Goal: Transaction & Acquisition: Purchase product/service

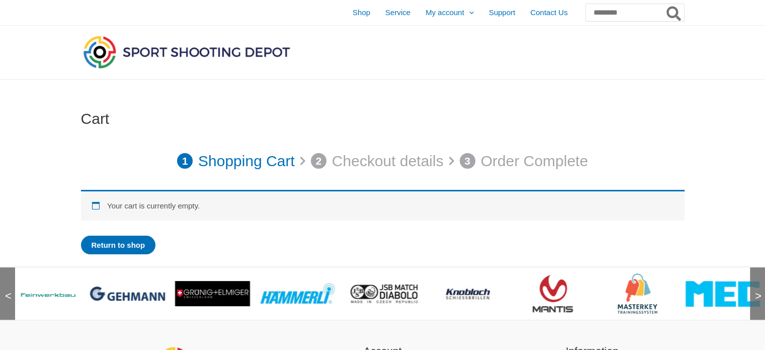
click at [42, 288] on img at bounding box center [42, 293] width 75 height 11
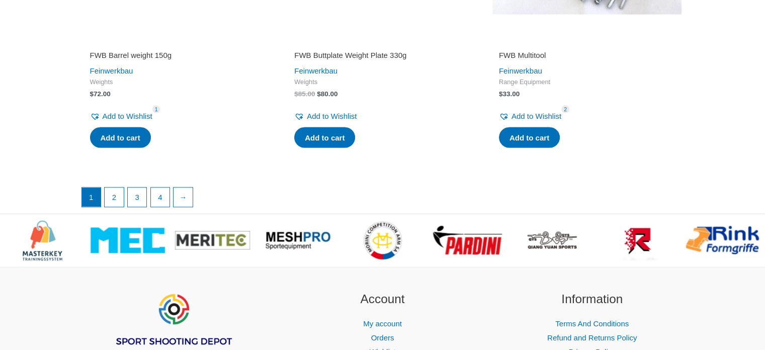
scroll to position [2045, 0]
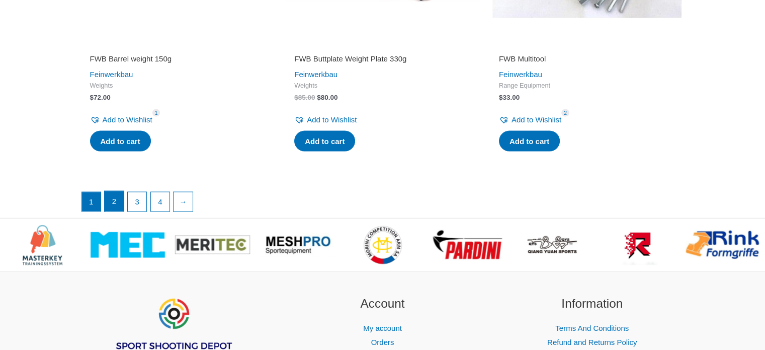
click at [116, 211] on link "2" at bounding box center [114, 201] width 19 height 20
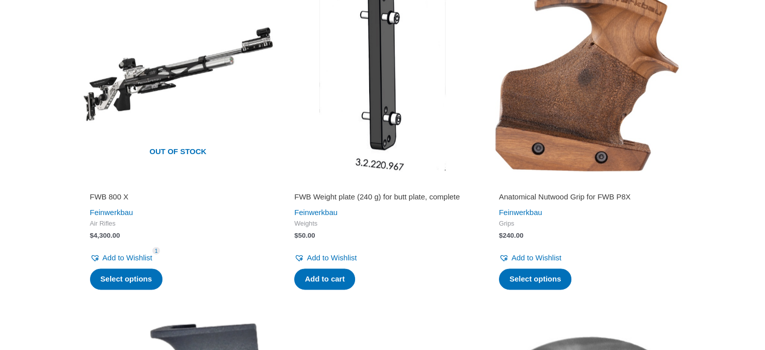
scroll to position [1290, 0]
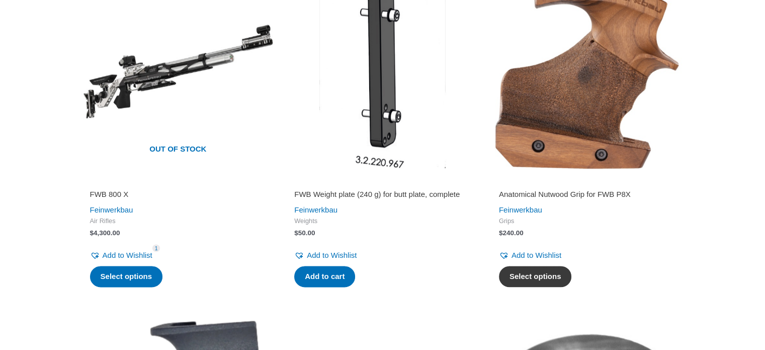
click at [553, 287] on link "Select options" at bounding box center [535, 276] width 73 height 21
click at [558, 287] on link "Select options" at bounding box center [535, 276] width 73 height 21
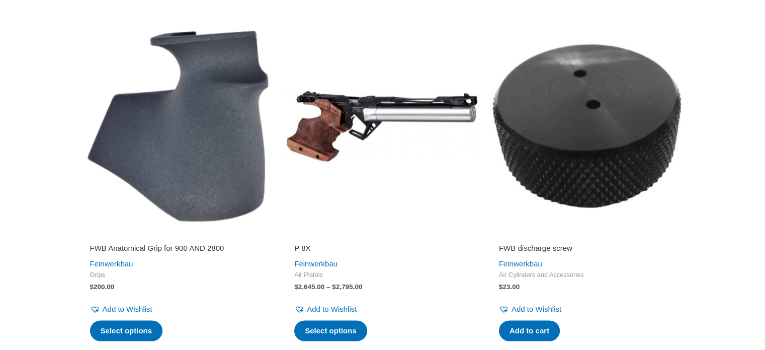
scroll to position [1581, 0]
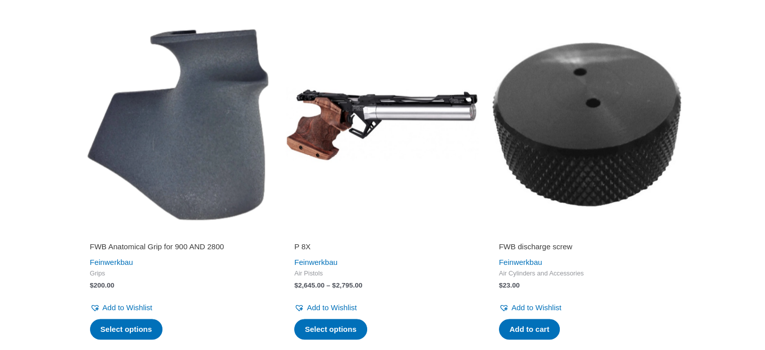
click at [682, 155] on img at bounding box center [587, 124] width 195 height 195
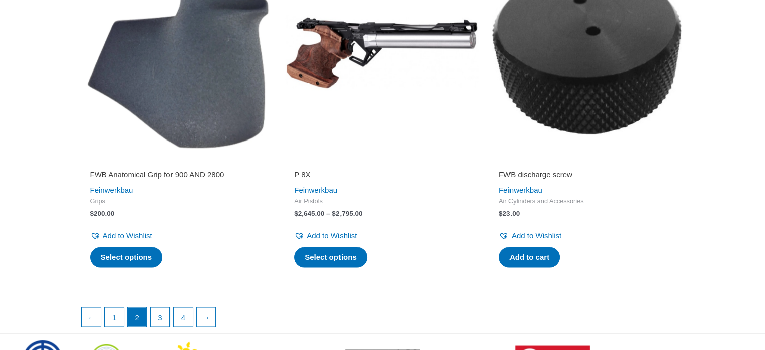
scroll to position [1654, 0]
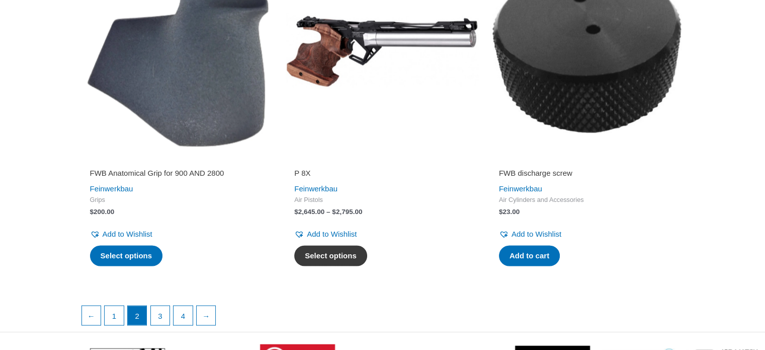
click at [352, 266] on link "Select options" at bounding box center [330, 255] width 73 height 21
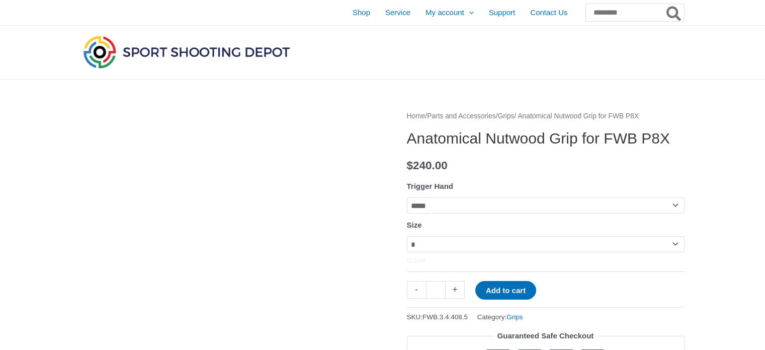
scroll to position [19, 0]
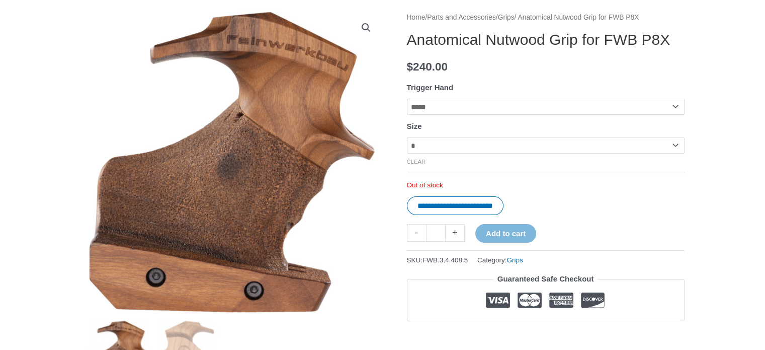
scroll to position [122, 0]
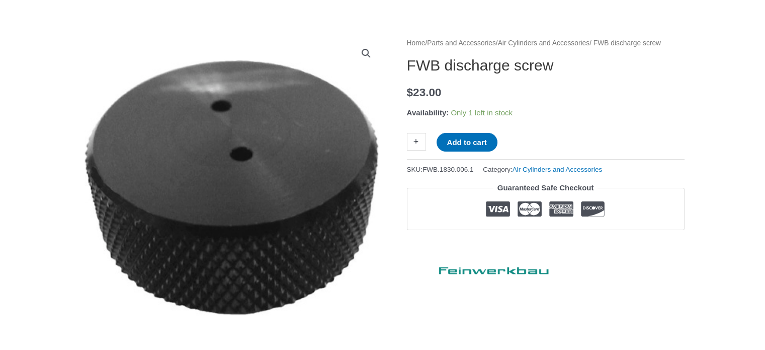
scroll to position [104, 0]
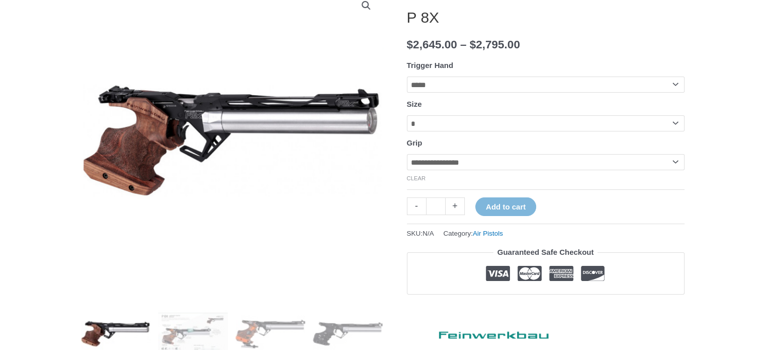
scroll to position [148, 0]
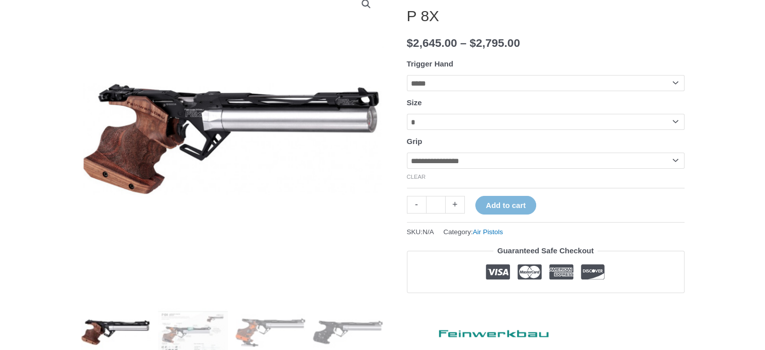
click at [677, 169] on select "**********" at bounding box center [546, 160] width 278 height 16
click at [407, 155] on select "**********" at bounding box center [546, 160] width 278 height 16
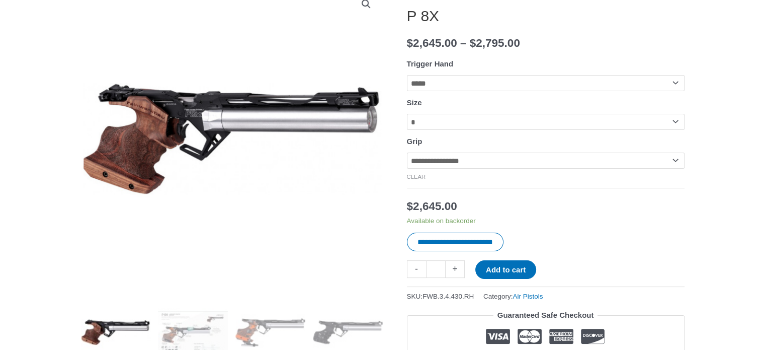
click at [679, 167] on select "**********" at bounding box center [546, 160] width 278 height 16
click at [407, 155] on select "**********" at bounding box center [546, 160] width 278 height 16
click at [680, 167] on select "**********" at bounding box center [546, 160] width 278 height 16
select select "**********"
click at [407, 155] on select "**********" at bounding box center [546, 160] width 278 height 16
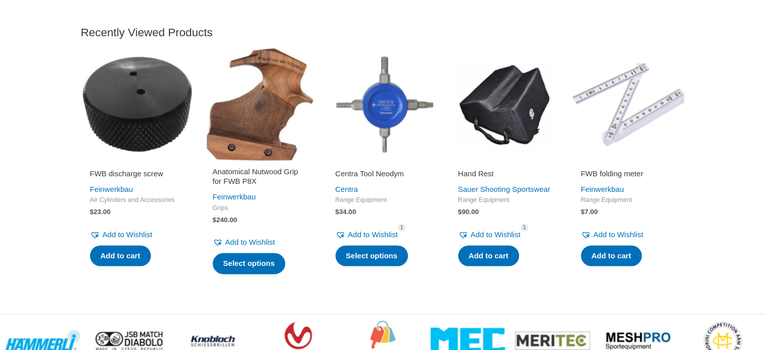
scroll to position [1655, 0]
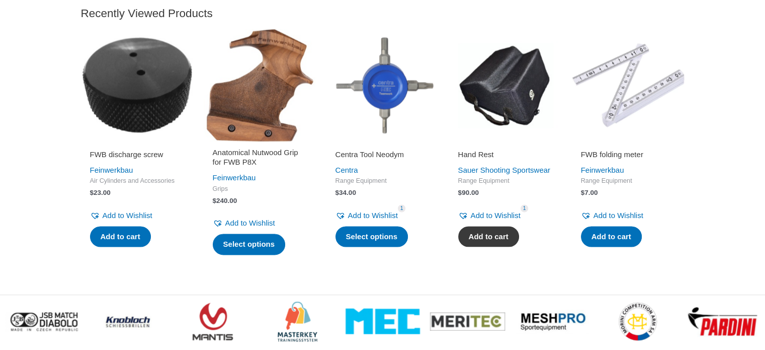
click at [495, 247] on link "Add to cart" at bounding box center [488, 236] width 61 height 21
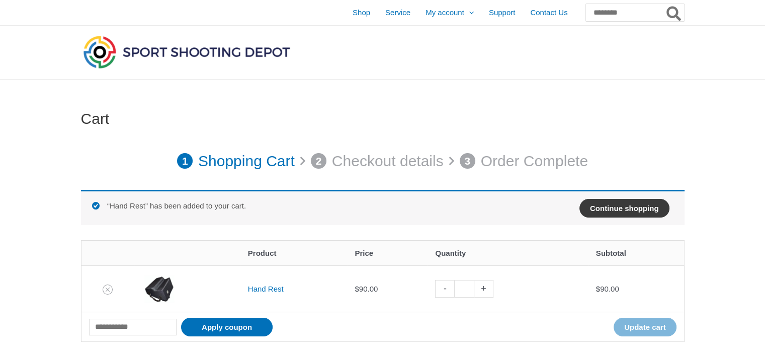
click at [597, 209] on link "Continue shopping" at bounding box center [625, 208] width 90 height 19
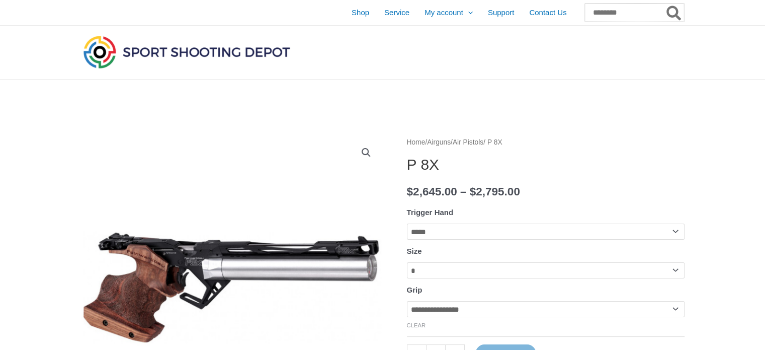
click at [598, 12] on input "Search for:" at bounding box center [634, 13] width 99 height 18
type input "********"
click at [606, 61] on span "FWB Multitool" at bounding box center [620, 62] width 42 height 8
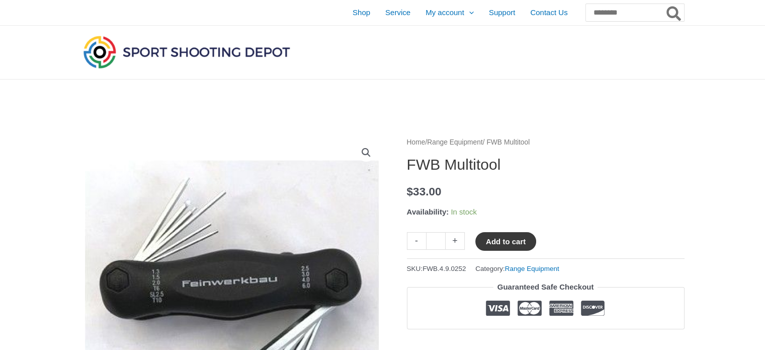
click at [519, 239] on button "Add to cart" at bounding box center [505, 241] width 61 height 19
click at [517, 236] on button "Add to cart" at bounding box center [511, 241] width 72 height 19
click at [353, 14] on span "Shop" at bounding box center [362, 12] width 18 height 25
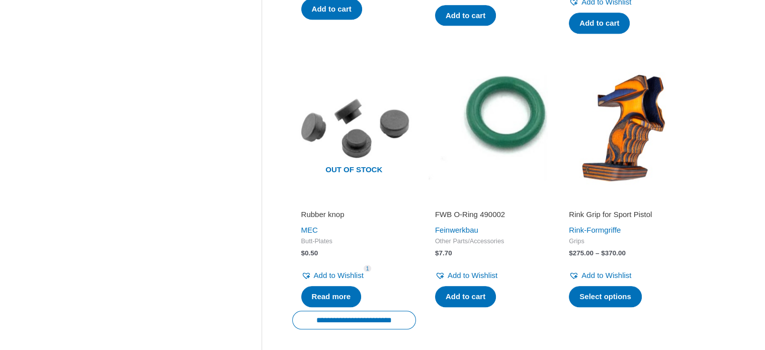
scroll to position [978, 0]
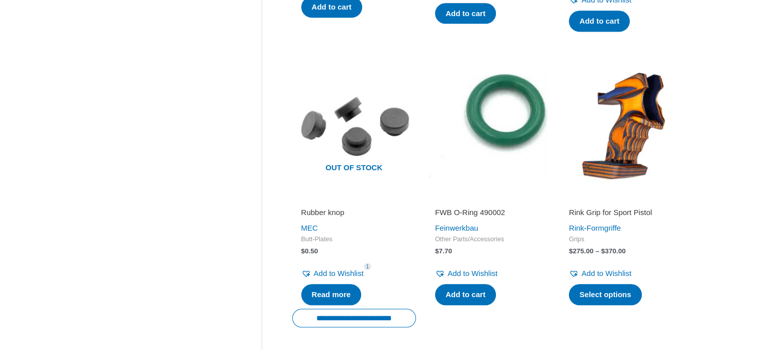
click at [481, 125] on img at bounding box center [488, 125] width 124 height 124
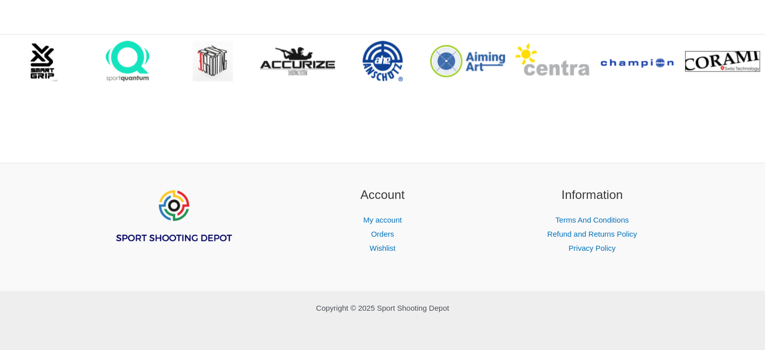
scroll to position [1206, 0]
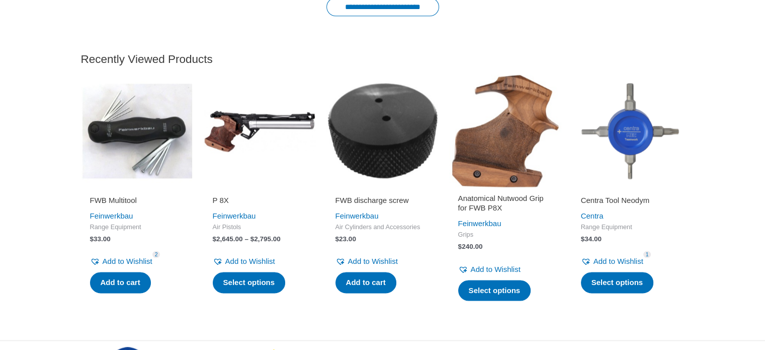
click at [514, 151] on img at bounding box center [505, 130] width 113 height 113
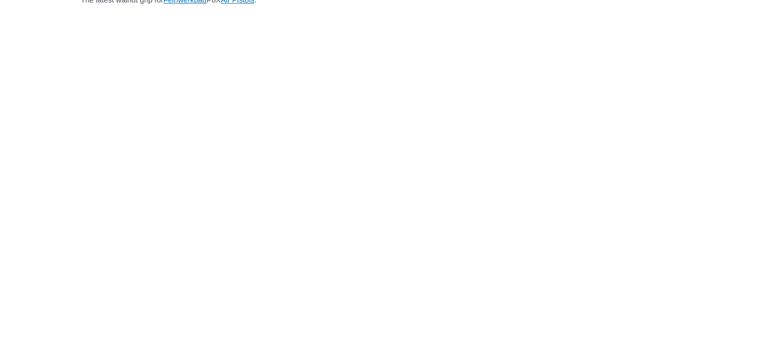
scroll to position [918, 0]
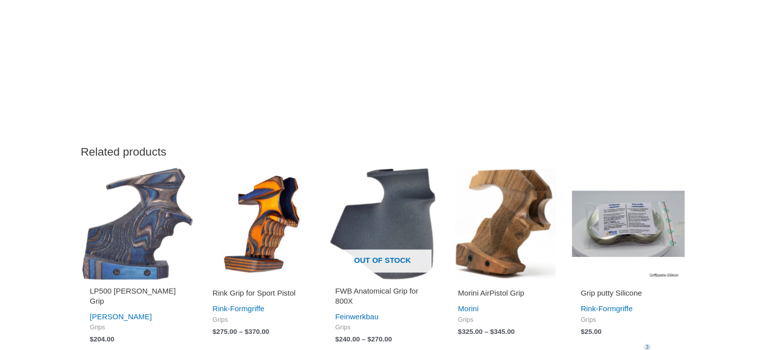
click at [250, 215] on img at bounding box center [260, 223] width 113 height 113
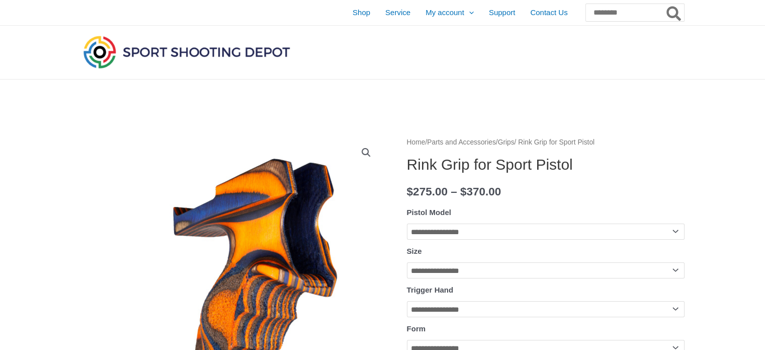
click at [667, 229] on select "**********" at bounding box center [546, 231] width 278 height 16
select select "**********"
click at [407, 223] on select "**********" at bounding box center [546, 231] width 278 height 16
click at [678, 229] on select "**********" at bounding box center [546, 231] width 278 height 16
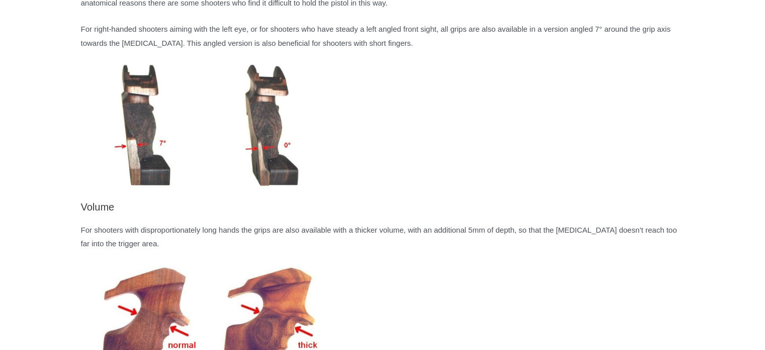
scroll to position [2142, 0]
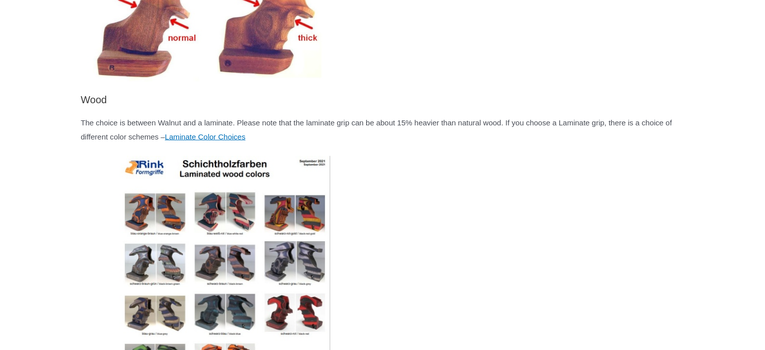
click at [304, 219] on img at bounding box center [225, 300] width 289 height 289
click at [283, 227] on img at bounding box center [225, 300] width 289 height 289
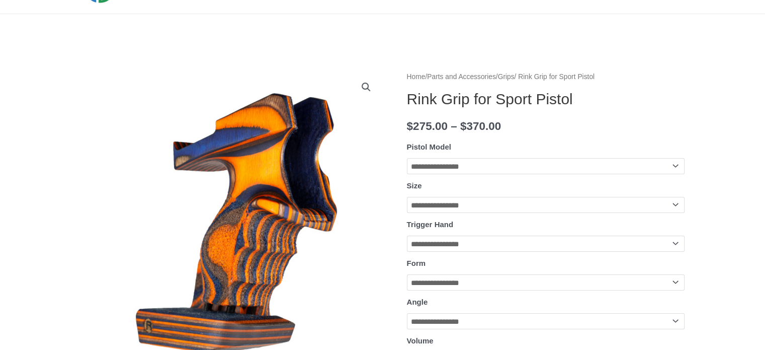
scroll to position [0, 0]
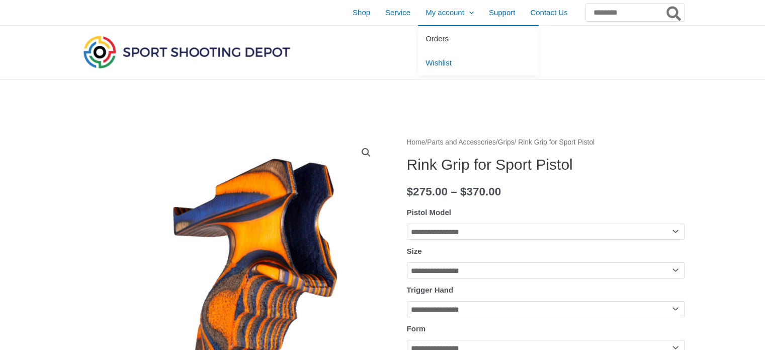
click at [426, 38] on span "Orders" at bounding box center [437, 38] width 23 height 9
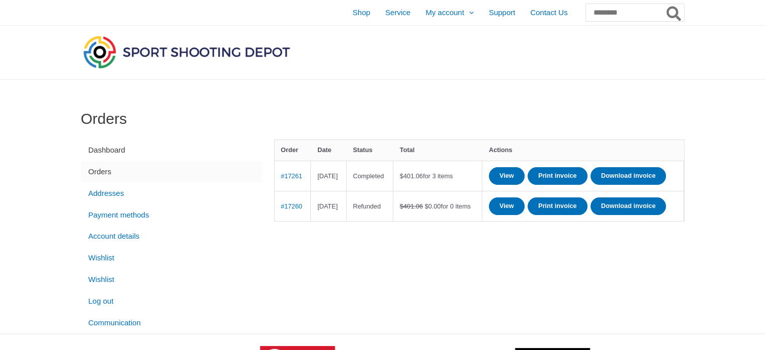
click at [147, 145] on link "Dashboard" at bounding box center [171, 150] width 181 height 22
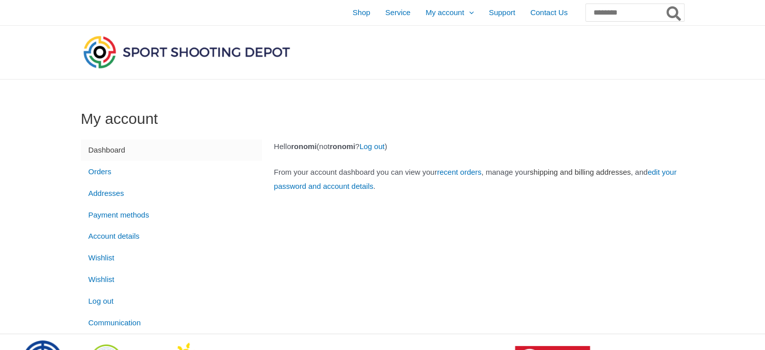
click at [593, 170] on link "shipping and billing addresses" at bounding box center [580, 172] width 101 height 9
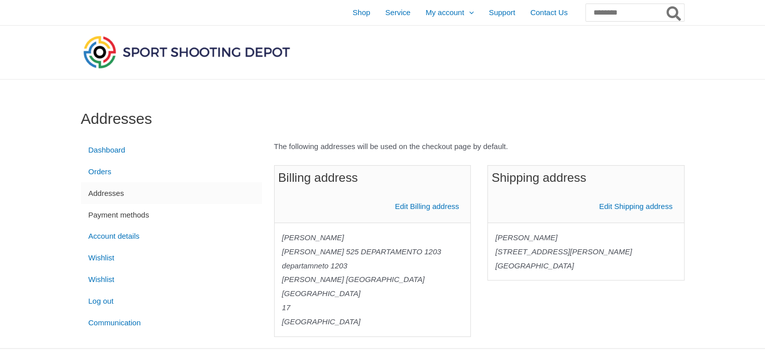
click at [144, 219] on link "Payment methods" at bounding box center [171, 215] width 181 height 22
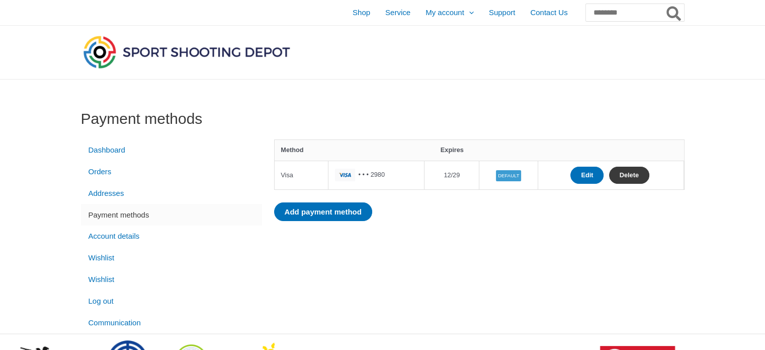
click at [640, 177] on link "Delete" at bounding box center [629, 176] width 40 height 18
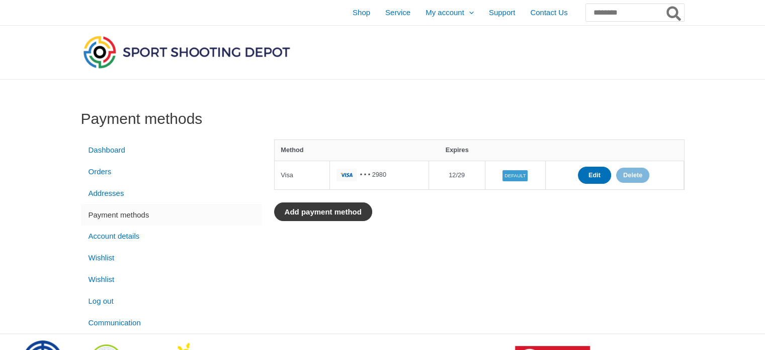
click at [345, 210] on link "Add payment method" at bounding box center [323, 211] width 98 height 19
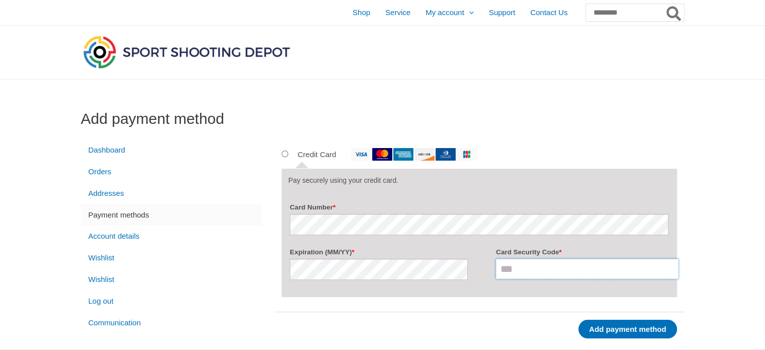
type input "***"
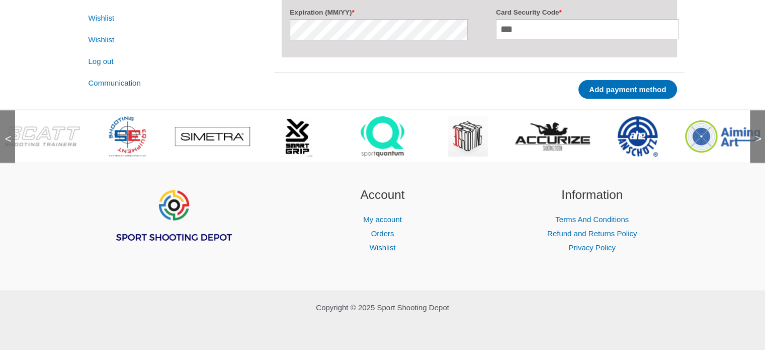
click at [551, 135] on img at bounding box center [552, 136] width 75 height 28
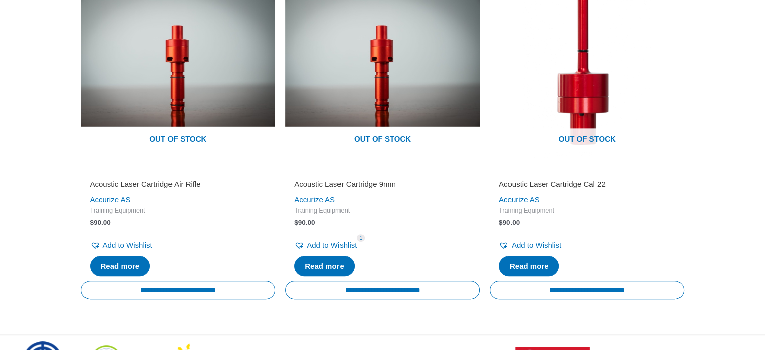
scroll to position [306, 0]
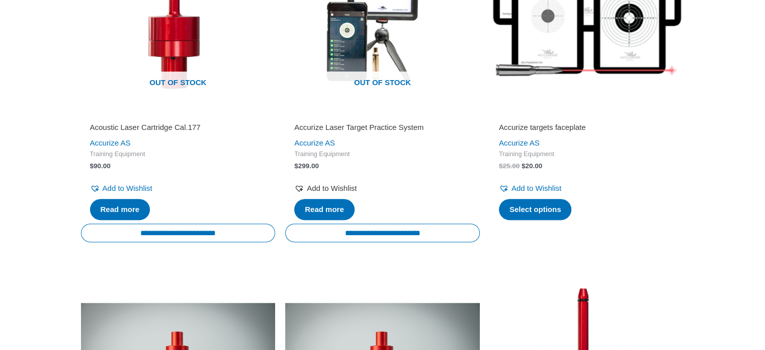
click at [340, 187] on span "Add to Wishlist" at bounding box center [332, 188] width 50 height 9
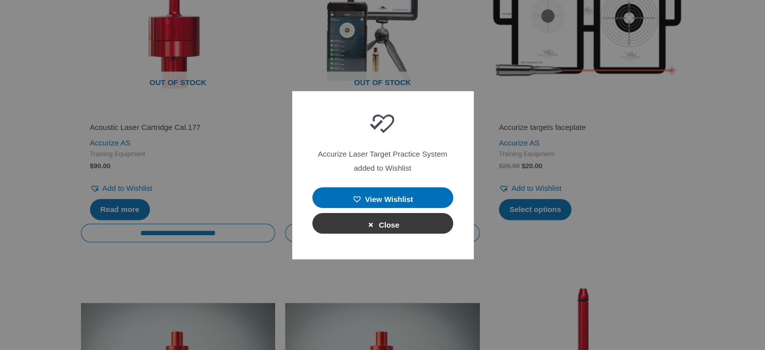
click at [367, 224] on icon "button" at bounding box center [371, 223] width 10 height 10
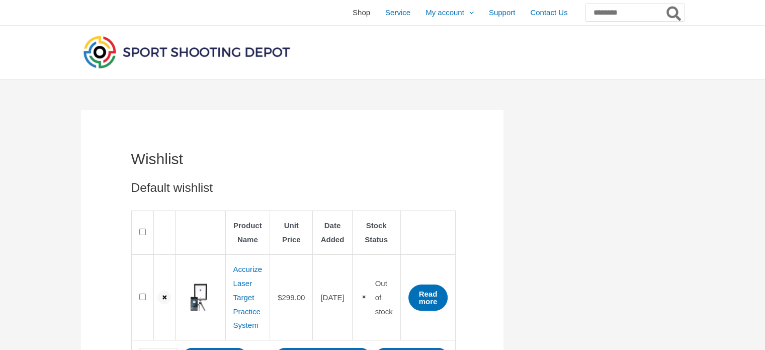
click at [353, 12] on span "Shop" at bounding box center [362, 12] width 18 height 25
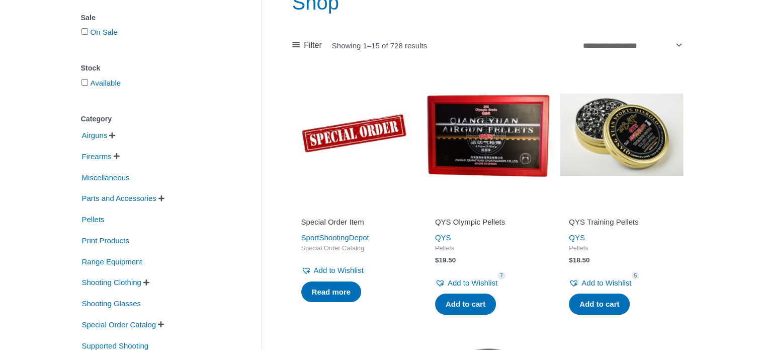
scroll to position [148, 0]
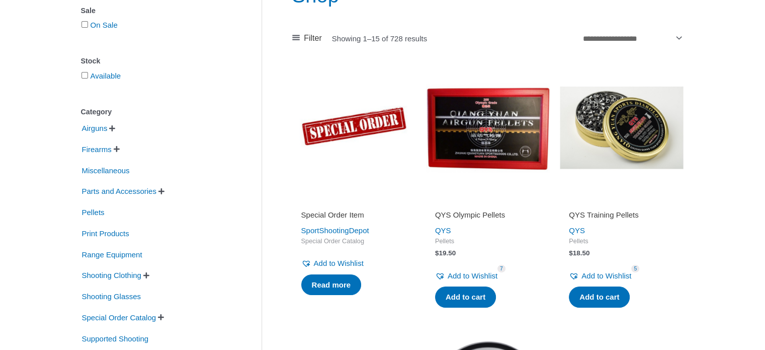
click at [504, 151] on img at bounding box center [488, 127] width 124 height 124
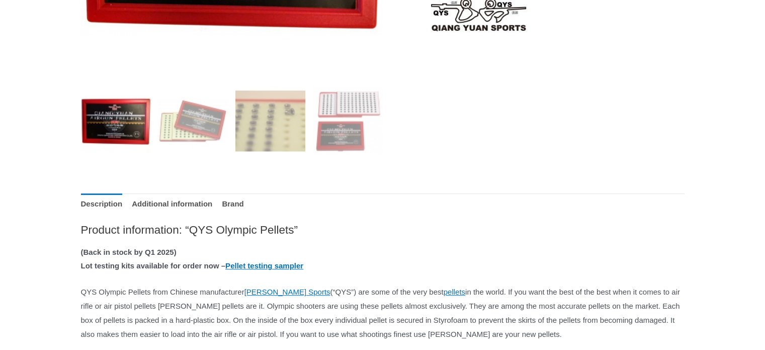
scroll to position [352, 0]
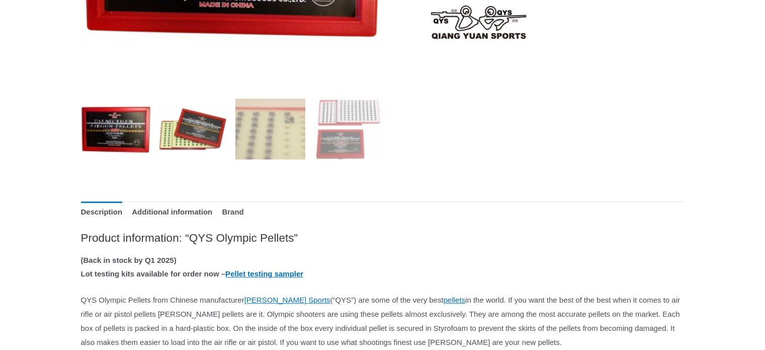
click at [220, 126] on img at bounding box center [193, 129] width 70 height 70
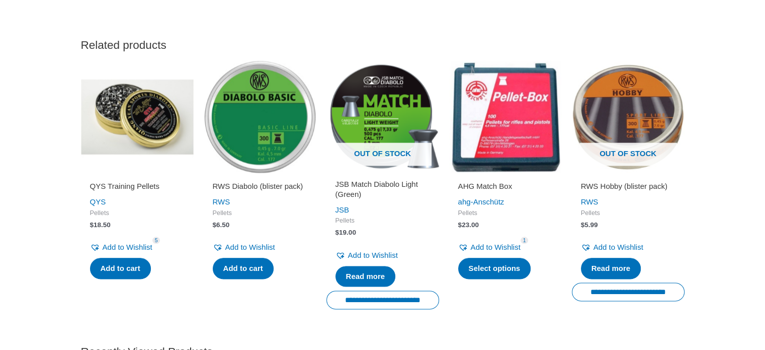
scroll to position [1165, 0]
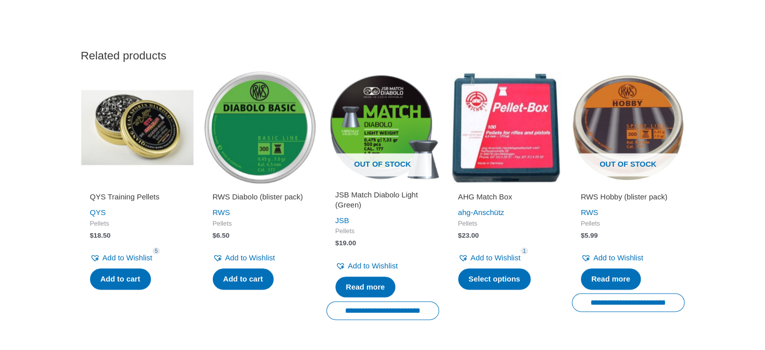
click at [534, 169] on img at bounding box center [505, 127] width 113 height 113
click at [532, 166] on img at bounding box center [505, 127] width 113 height 113
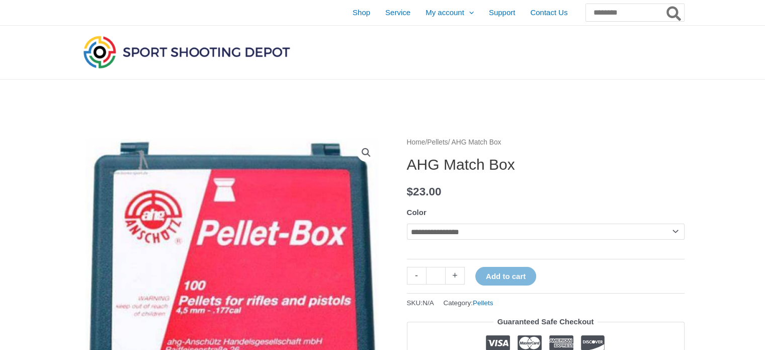
click at [674, 231] on select "**********" at bounding box center [546, 231] width 278 height 16
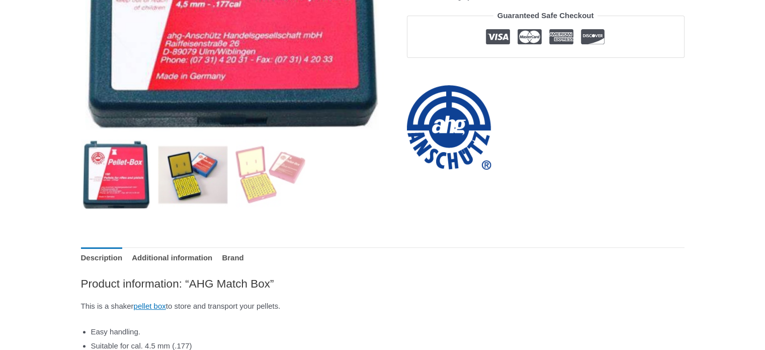
click at [179, 175] on img at bounding box center [193, 174] width 70 height 70
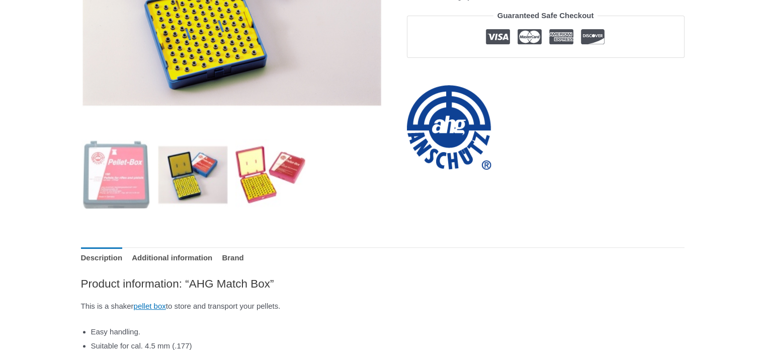
click at [262, 184] on img at bounding box center [270, 174] width 70 height 70
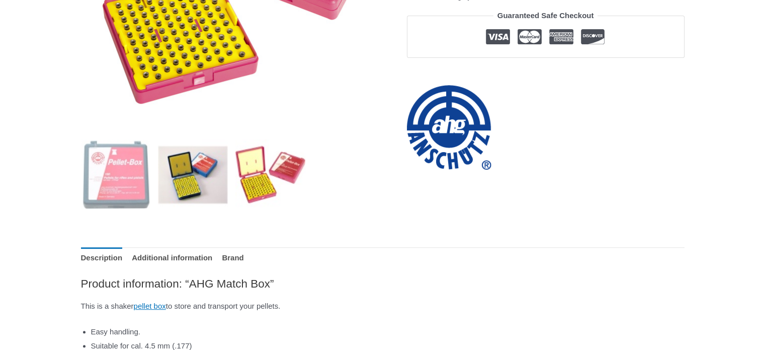
click at [189, 187] on img at bounding box center [193, 174] width 70 height 70
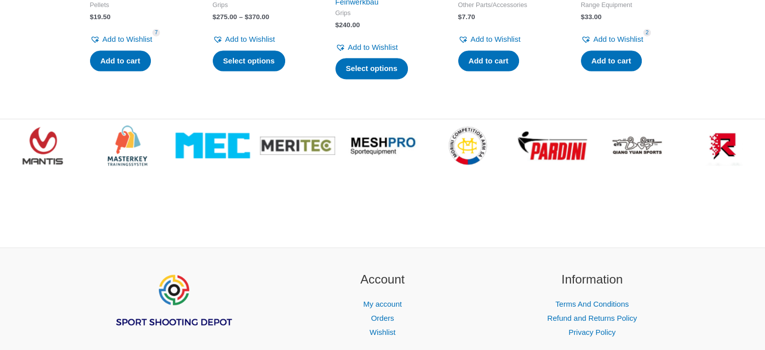
scroll to position [1529, 0]
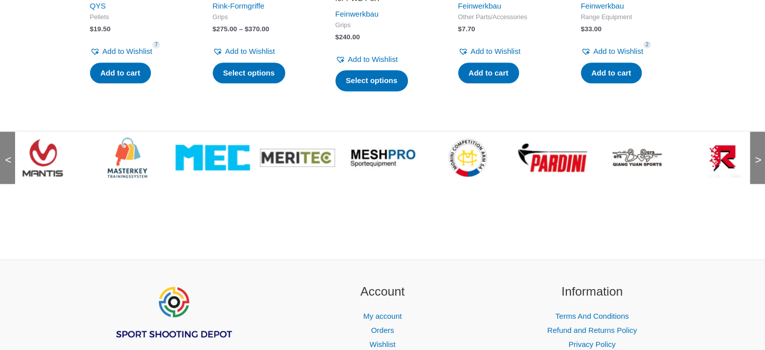
click at [624, 162] on img at bounding box center [637, 157] width 75 height 19
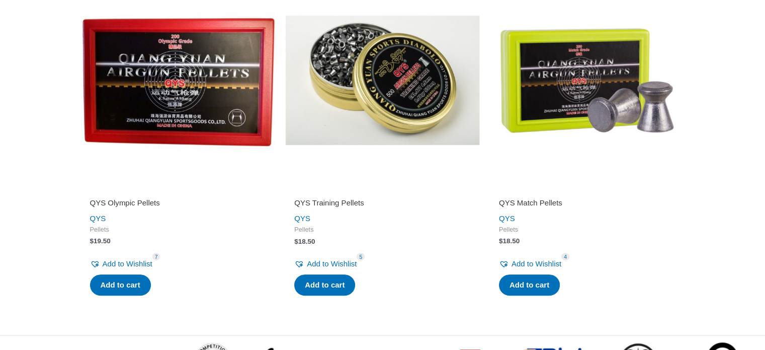
scroll to position [394, 0]
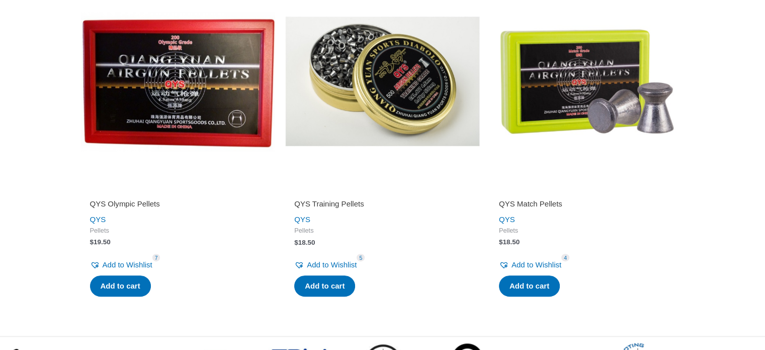
click at [597, 90] on img at bounding box center [587, 81] width 195 height 195
click at [95, 49] on img at bounding box center [178, 81] width 195 height 195
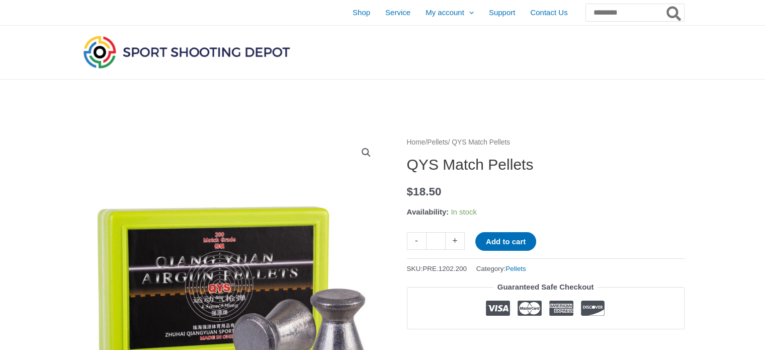
scroll to position [306, 0]
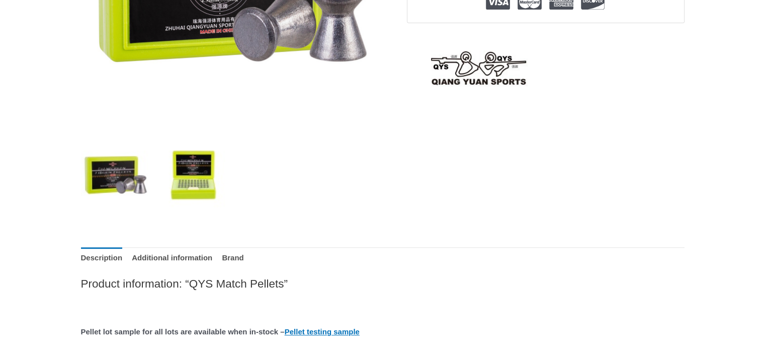
click at [200, 171] on img at bounding box center [193, 174] width 70 height 70
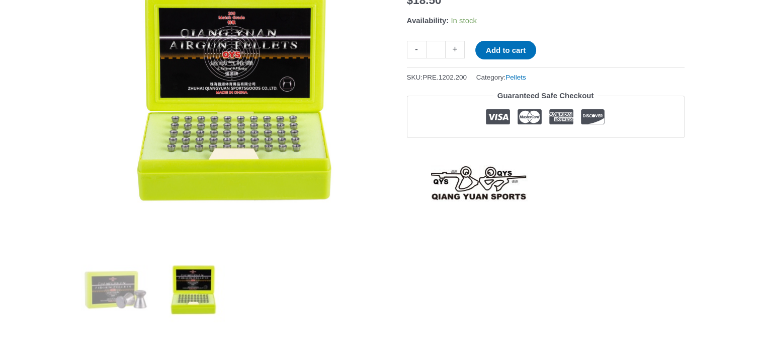
scroll to position [189, 0]
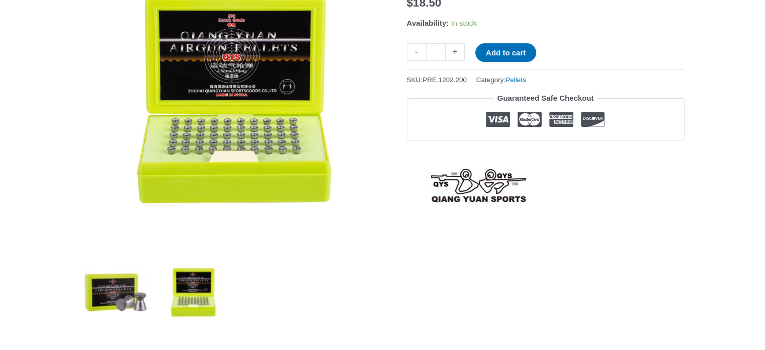
click at [128, 284] on img at bounding box center [116, 292] width 70 height 70
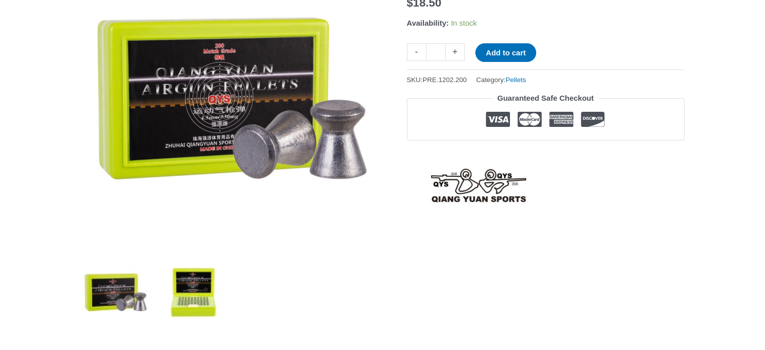
click at [186, 301] on img at bounding box center [193, 292] width 70 height 70
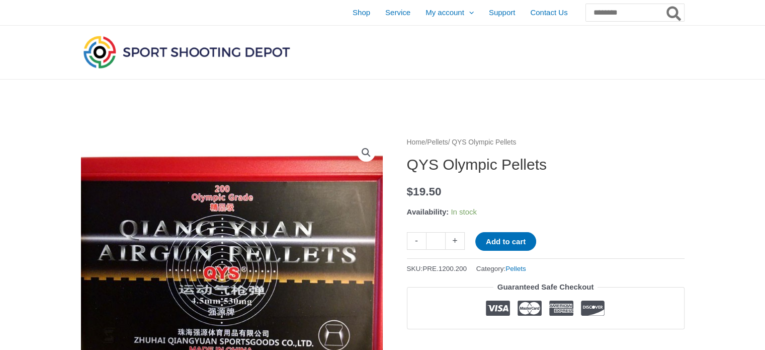
scroll to position [306, 0]
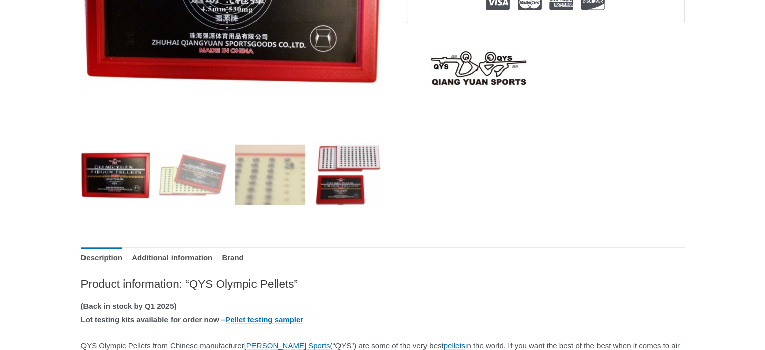
click at [337, 154] on img at bounding box center [348, 174] width 70 height 70
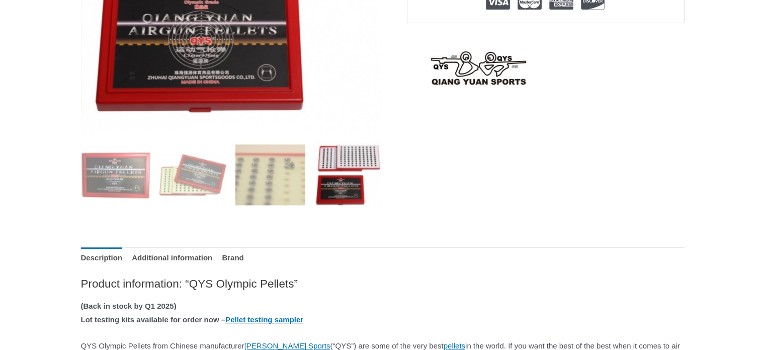
scroll to position [0, 0]
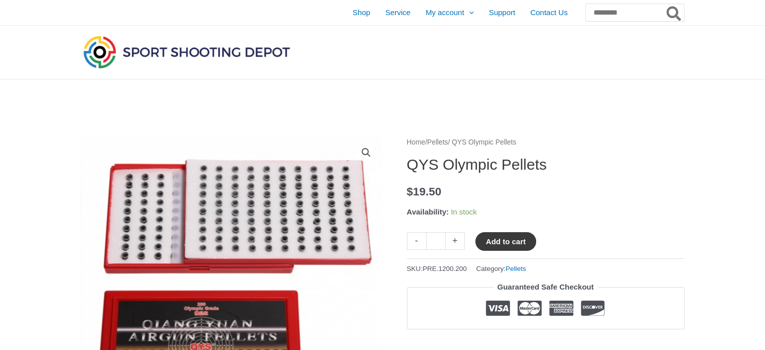
click at [510, 238] on button "Add to cart" at bounding box center [505, 241] width 61 height 19
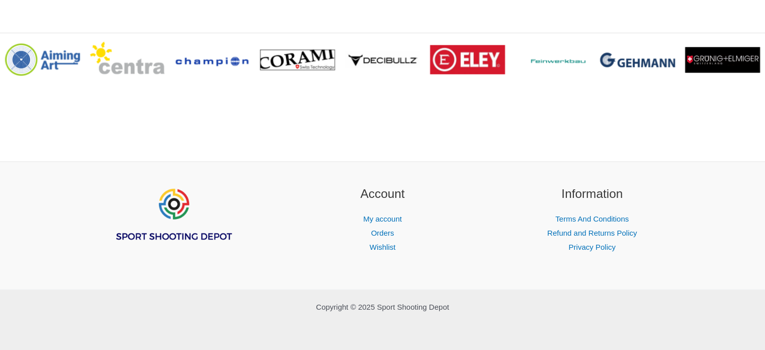
scroll to position [1190, 0]
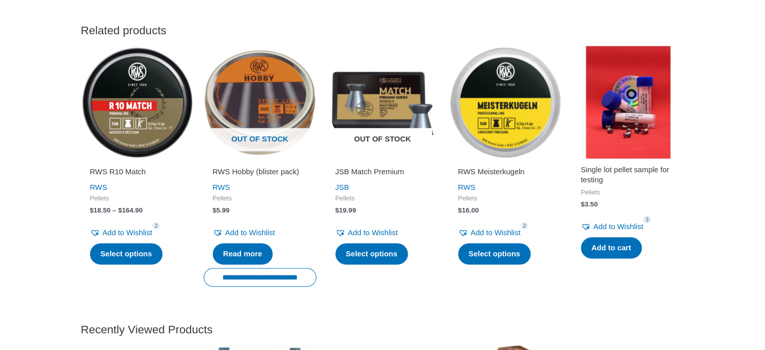
click at [401, 148] on img at bounding box center [383, 102] width 113 height 113
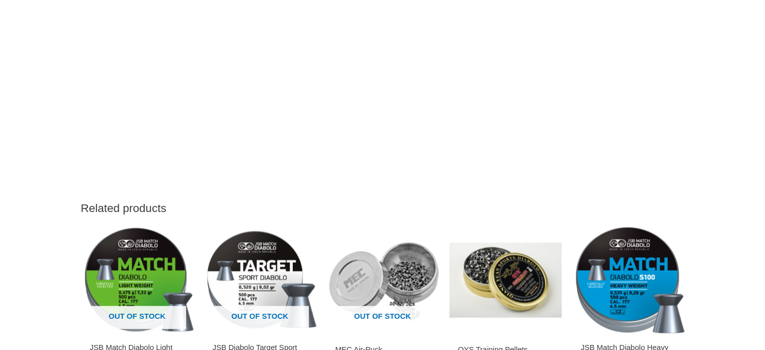
scroll to position [1224, 0]
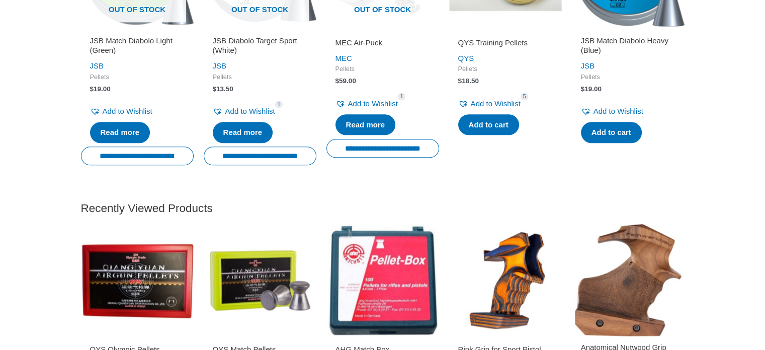
click at [250, 284] on img at bounding box center [260, 279] width 113 height 113
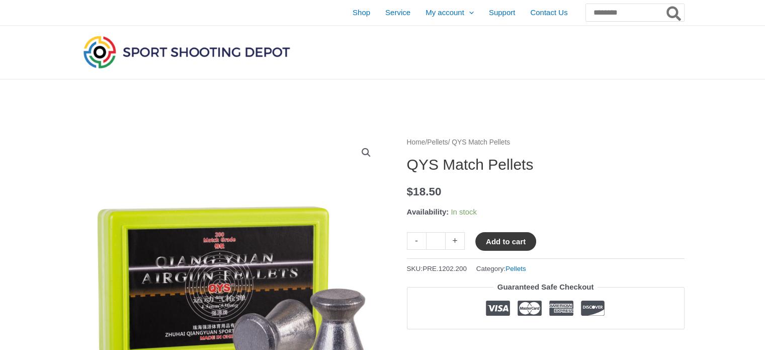
click at [493, 239] on button "Add to cart" at bounding box center [505, 241] width 61 height 19
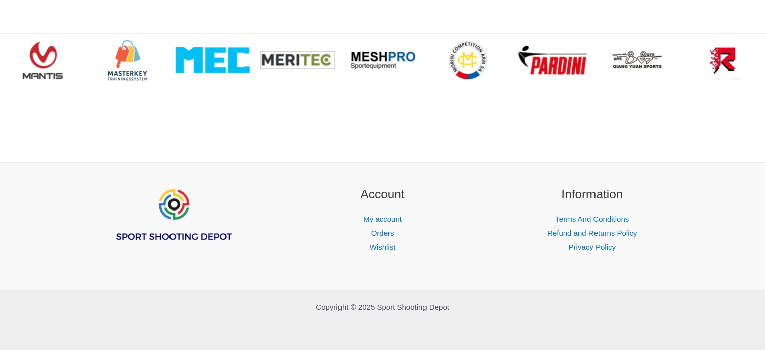
scroll to position [1459, 0]
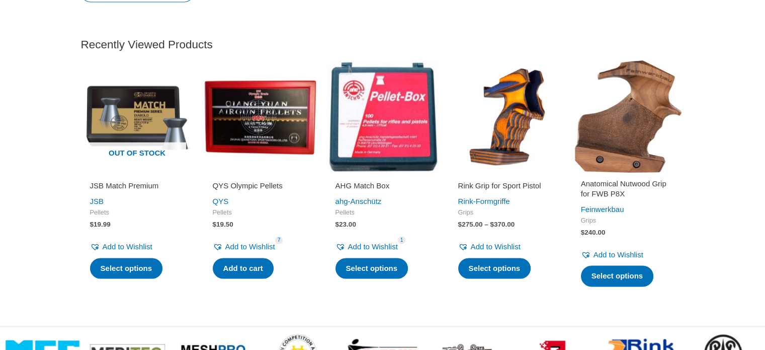
click at [634, 158] on img at bounding box center [628, 116] width 113 height 113
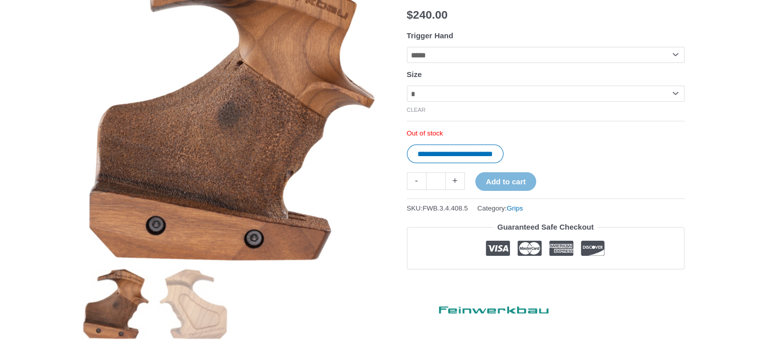
scroll to position [179, 0]
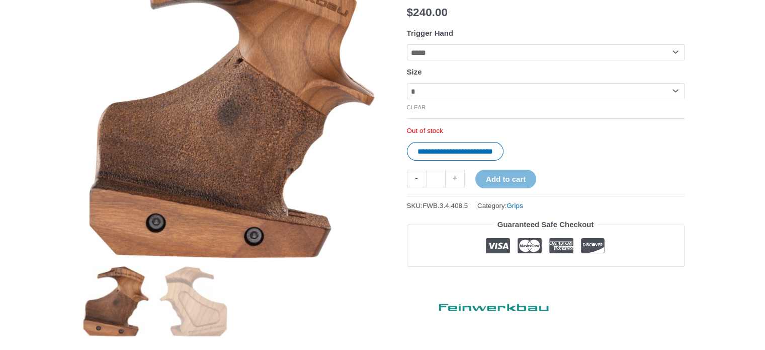
click at [676, 99] on select "**********" at bounding box center [546, 91] width 278 height 16
click at [677, 60] on select "**********" at bounding box center [546, 52] width 278 height 16
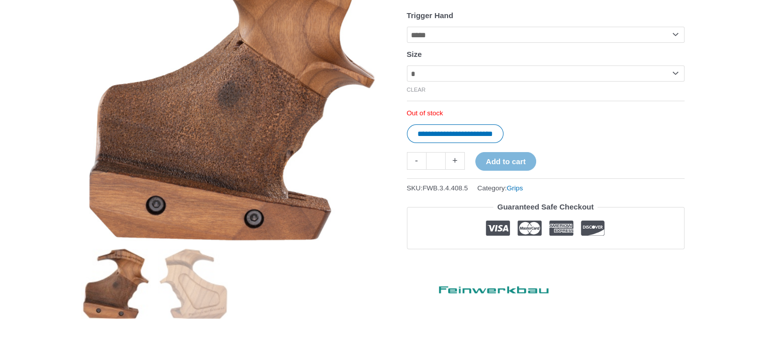
scroll to position [485, 0]
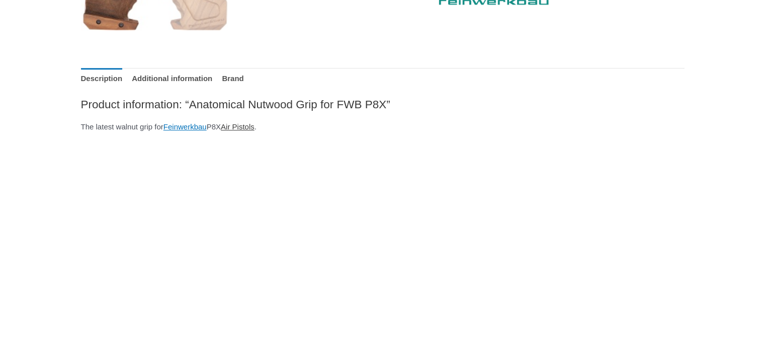
click at [255, 126] on link "Air Pistols" at bounding box center [238, 126] width 34 height 9
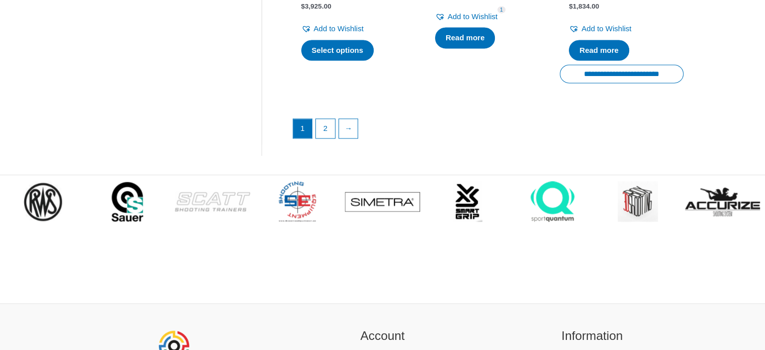
scroll to position [1620, 0]
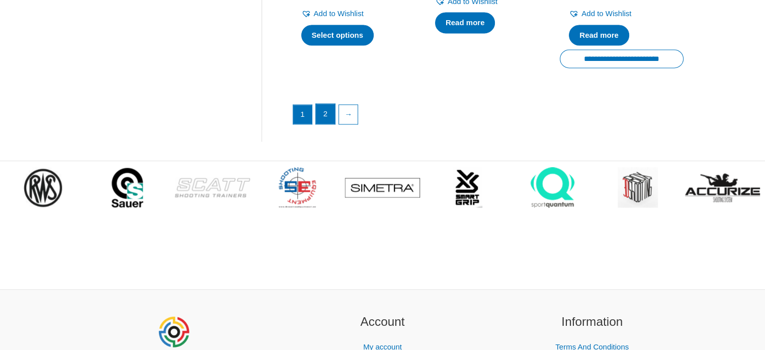
click at [318, 108] on link "2" at bounding box center [325, 114] width 19 height 20
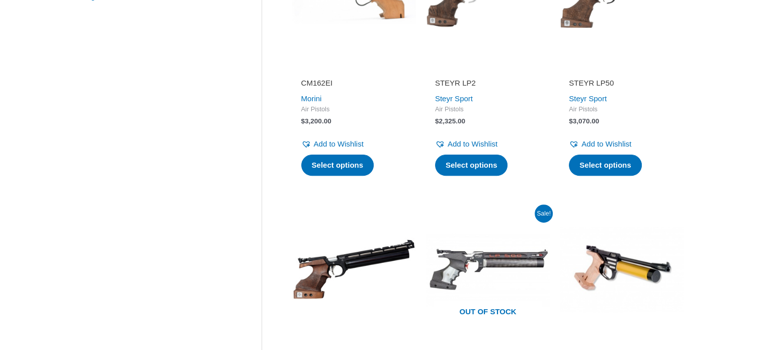
scroll to position [612, 0]
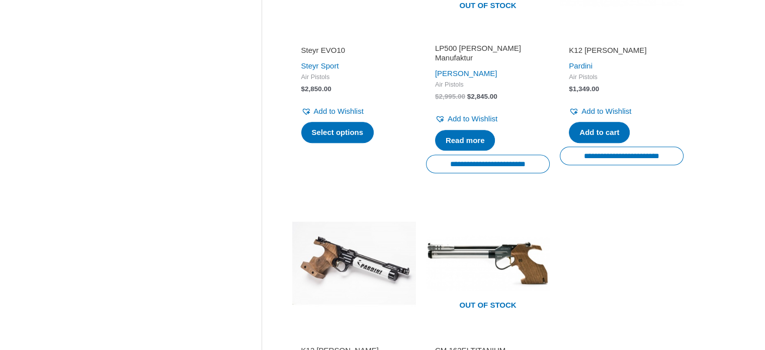
click at [603, 50] on h2 "K12 [PERSON_NAME]" at bounding box center [622, 50] width 106 height 10
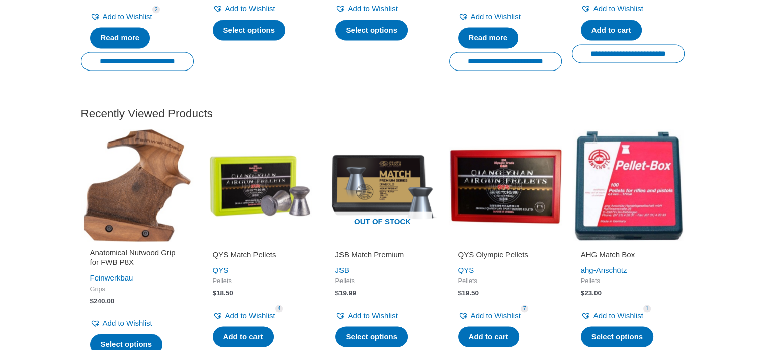
scroll to position [1224, 0]
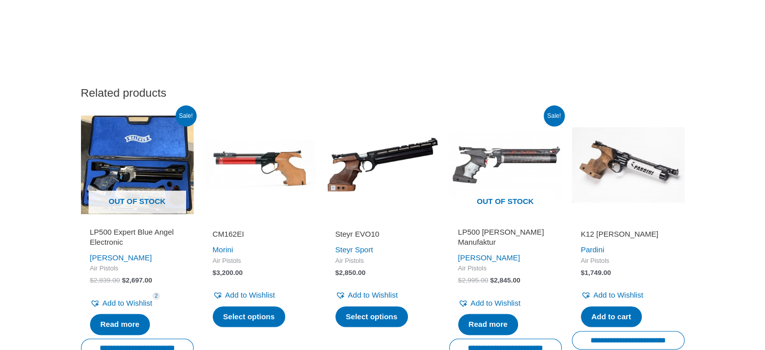
click at [270, 175] on img at bounding box center [260, 164] width 113 height 113
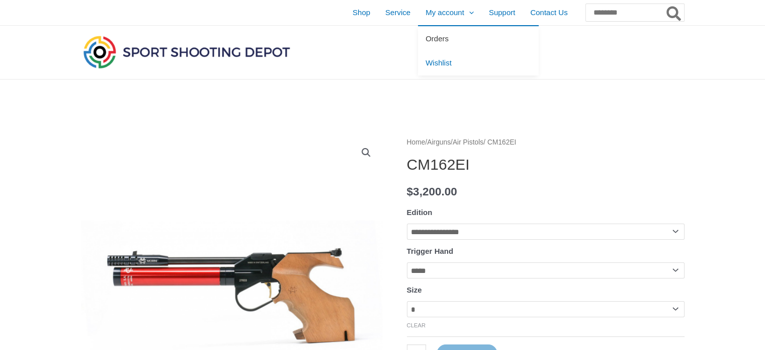
click at [426, 38] on span "Orders" at bounding box center [437, 38] width 23 height 9
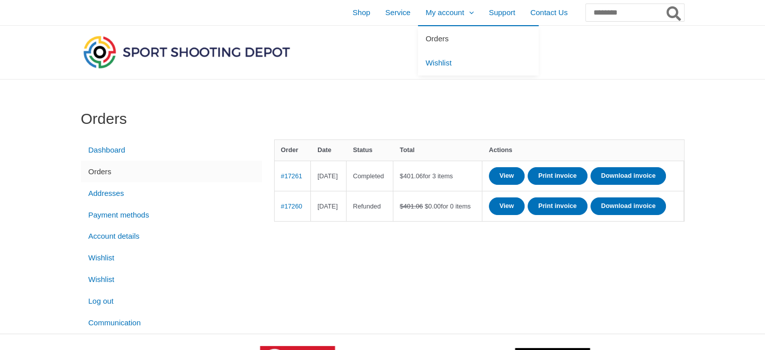
click at [426, 34] on span "Orders" at bounding box center [437, 38] width 23 height 9
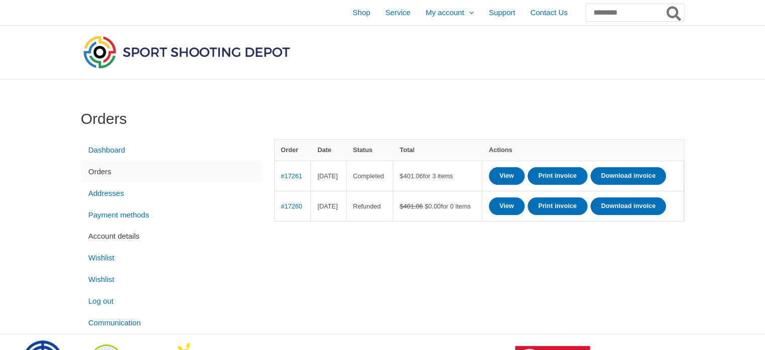
click at [130, 238] on link "Account details" at bounding box center [171, 236] width 181 height 22
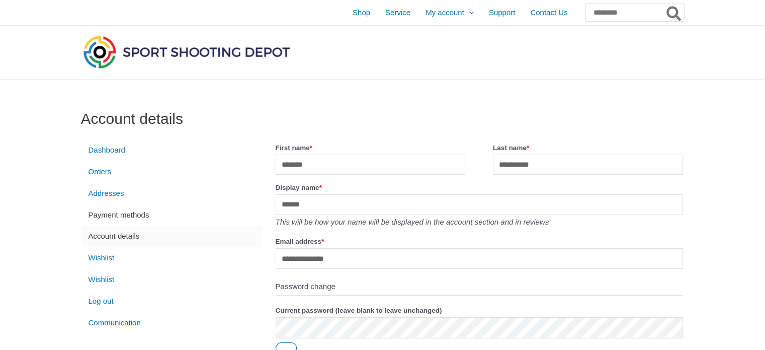
click at [114, 211] on link "Payment methods" at bounding box center [171, 215] width 181 height 22
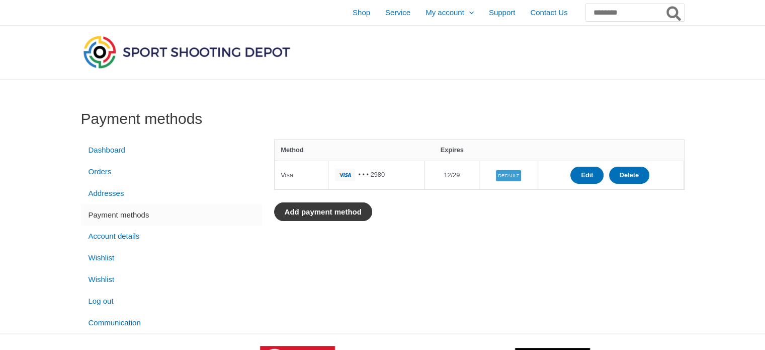
click at [364, 209] on link "Add payment method" at bounding box center [323, 211] width 98 height 19
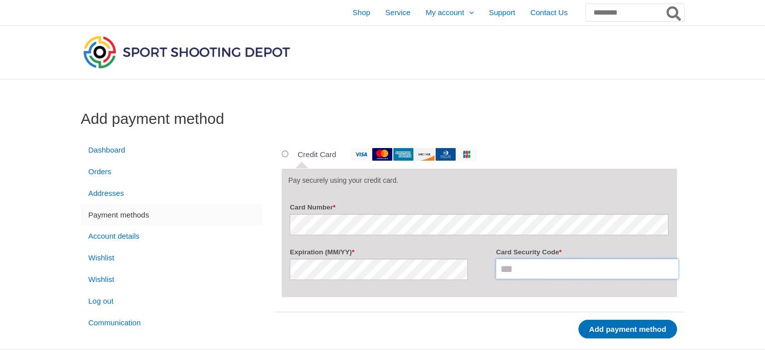
type input "***"
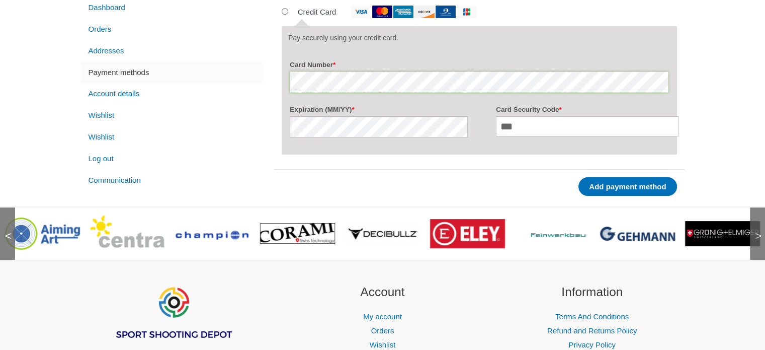
scroll to position [143, 0]
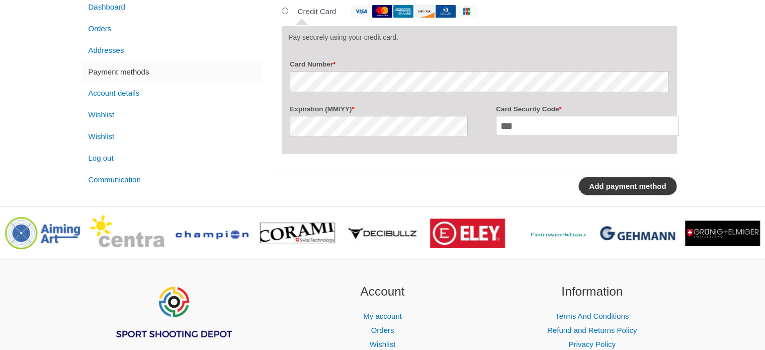
click at [621, 183] on button "Add payment method" at bounding box center [628, 186] width 98 height 19
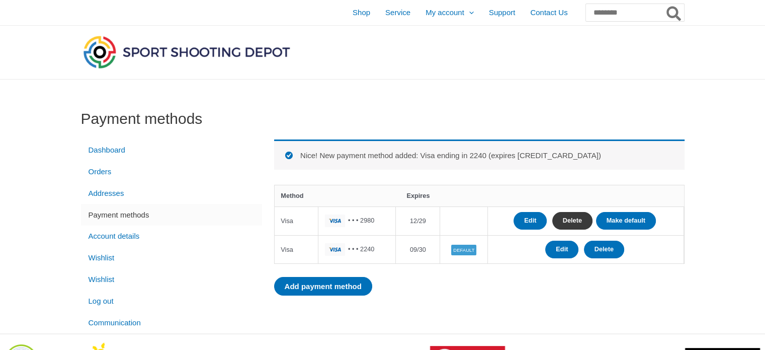
click at [561, 217] on link "Delete" at bounding box center [572, 221] width 40 height 18
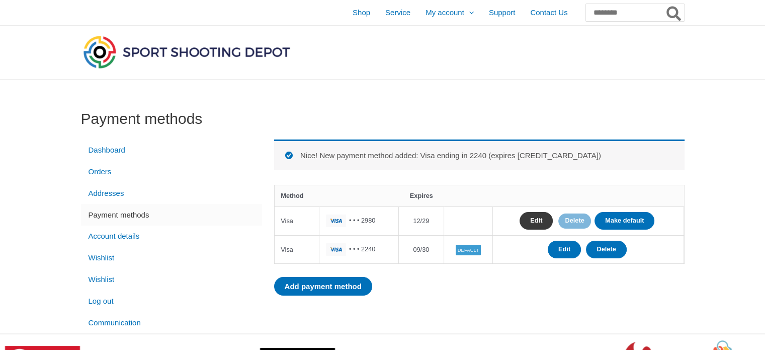
click at [535, 219] on link "Edit" at bounding box center [536, 221] width 33 height 18
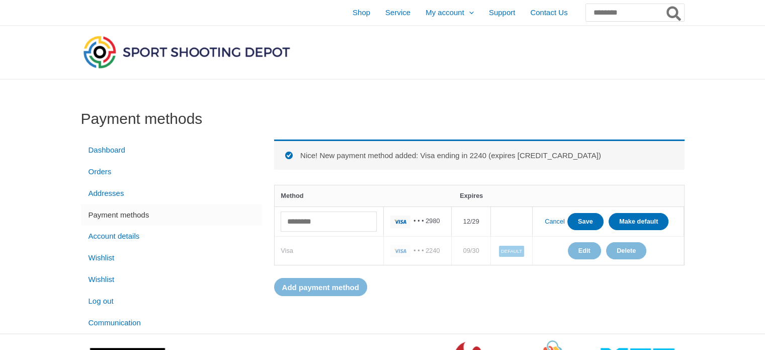
click at [639, 105] on div "Payment methods Dashboard Orders Addresses Payment methods Account details Wish…" at bounding box center [383, 206] width 624 height 254
click at [346, 257] on div "Visa" at bounding box center [329, 251] width 96 height 12
click at [604, 11] on input "Search for:" at bounding box center [634, 13] width 99 height 18
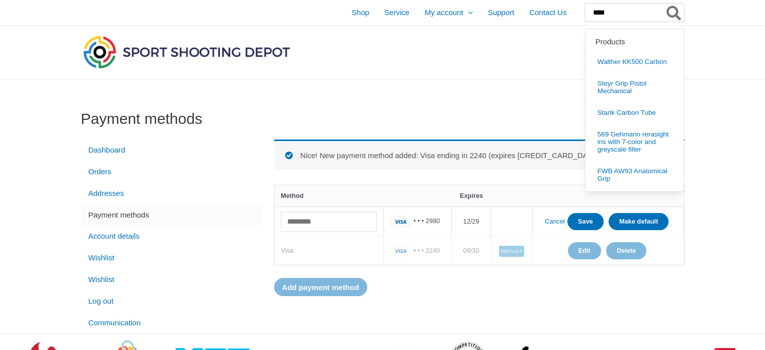
type input "****"
click at [673, 11] on icon "Search" at bounding box center [674, 14] width 15 height 16
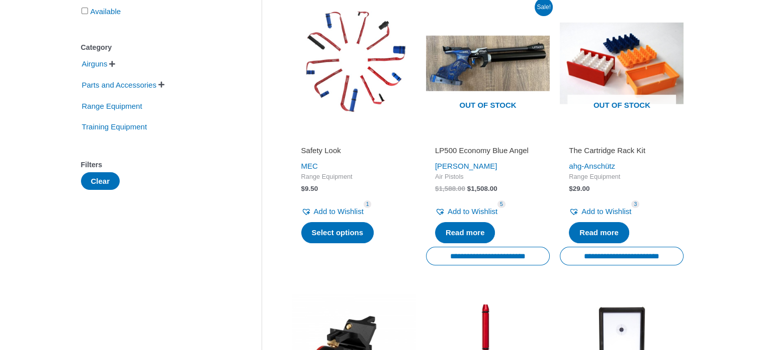
scroll to position [161, 0]
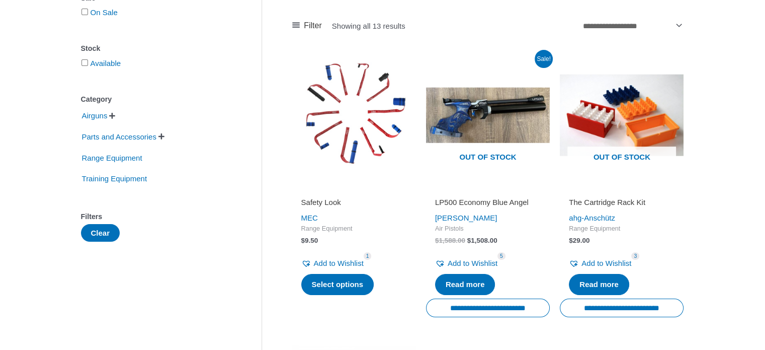
click at [345, 115] on img at bounding box center [354, 115] width 124 height 124
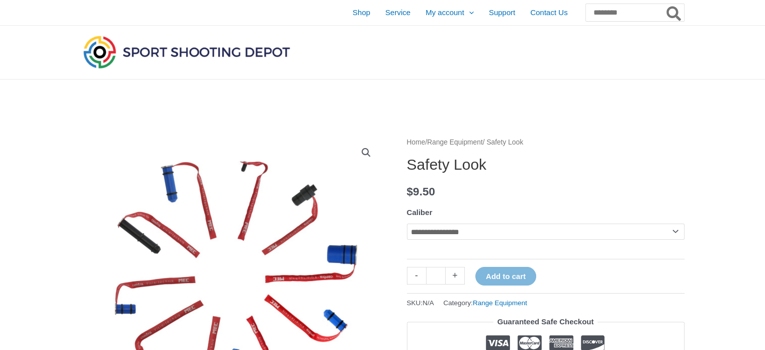
click at [670, 228] on select "**********" at bounding box center [546, 231] width 278 height 16
click at [407, 223] on select "**********" at bounding box center [546, 231] width 278 height 16
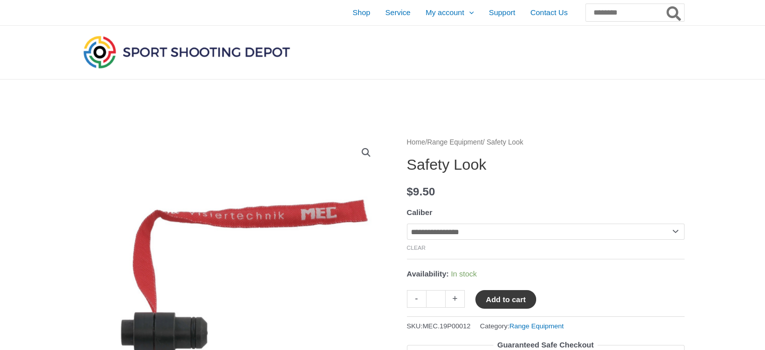
click at [509, 298] on button "Add to cart" at bounding box center [505, 299] width 61 height 19
click at [672, 232] on select "**********" at bounding box center [546, 231] width 278 height 16
select select "**"
click at [407, 223] on select "**********" at bounding box center [546, 231] width 278 height 16
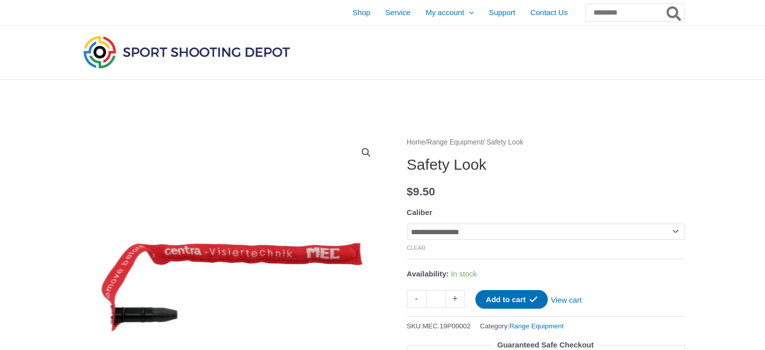
click at [674, 232] on select "**********" at bounding box center [546, 231] width 278 height 16
click at [672, 231] on select "**********" at bounding box center [546, 231] width 278 height 16
click at [522, 295] on button "Add to cart" at bounding box center [511, 299] width 72 height 19
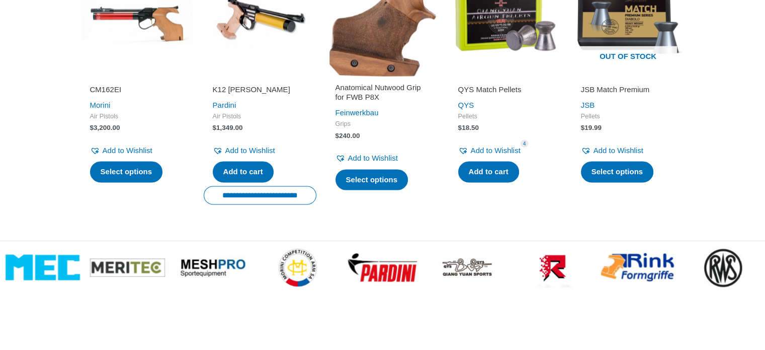
scroll to position [1758, 0]
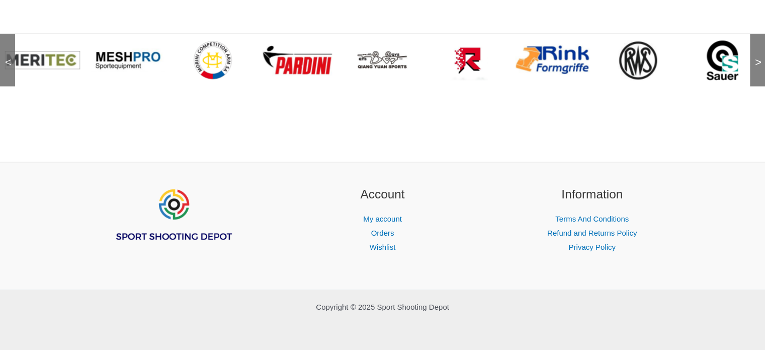
click at [755, 57] on span ">" at bounding box center [755, 52] width 10 height 10
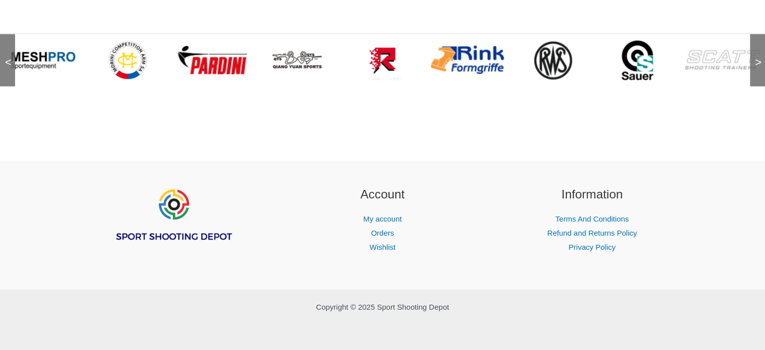
click at [755, 57] on span ">" at bounding box center [755, 52] width 10 height 10
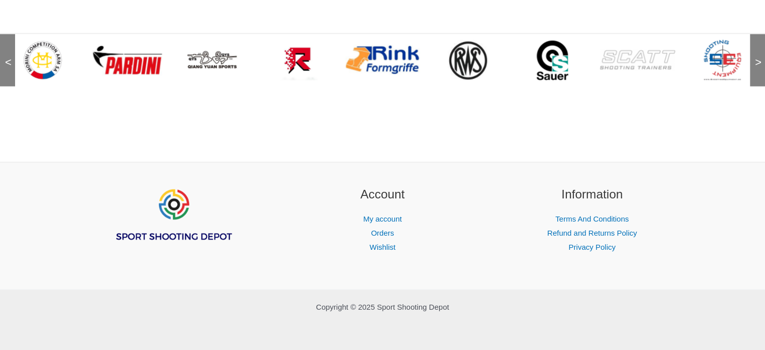
click at [755, 57] on span ">" at bounding box center [755, 52] width 10 height 10
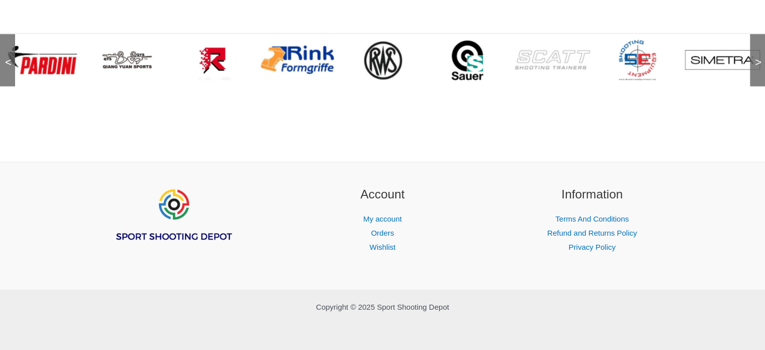
click at [755, 57] on span ">" at bounding box center [755, 52] width 10 height 10
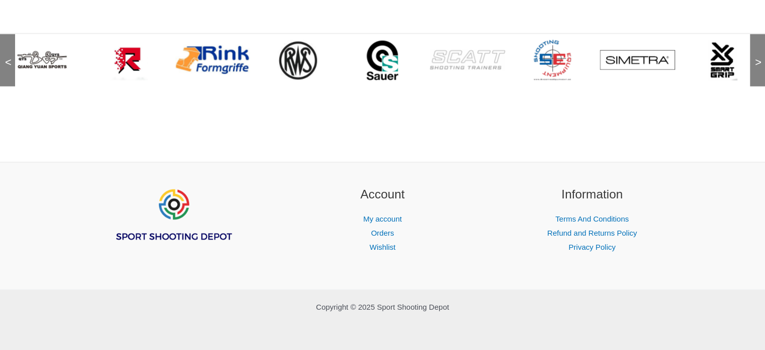
click at [755, 57] on span ">" at bounding box center [755, 52] width 10 height 10
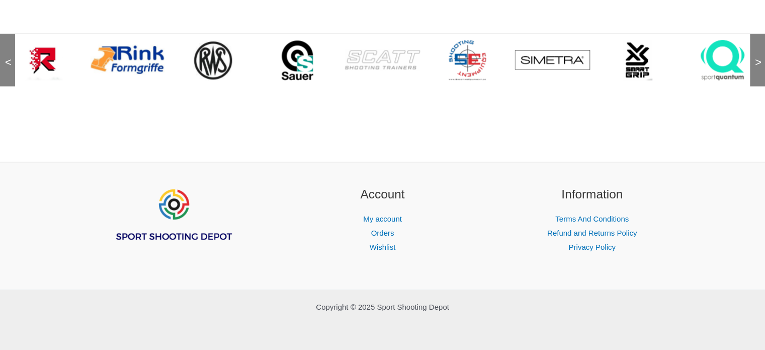
click at [755, 63] on div ">" at bounding box center [757, 60] width 15 height 52
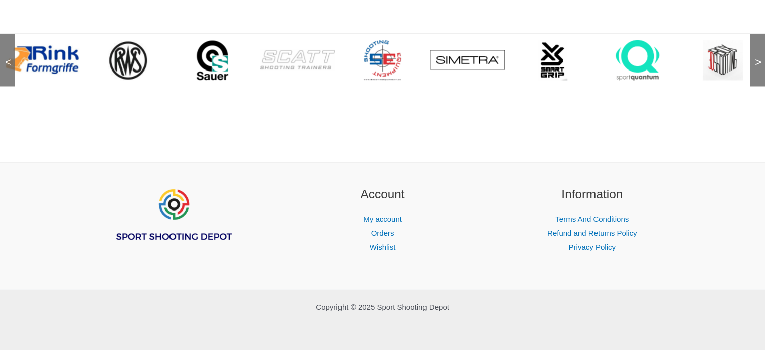
click at [755, 63] on div ">" at bounding box center [757, 60] width 15 height 52
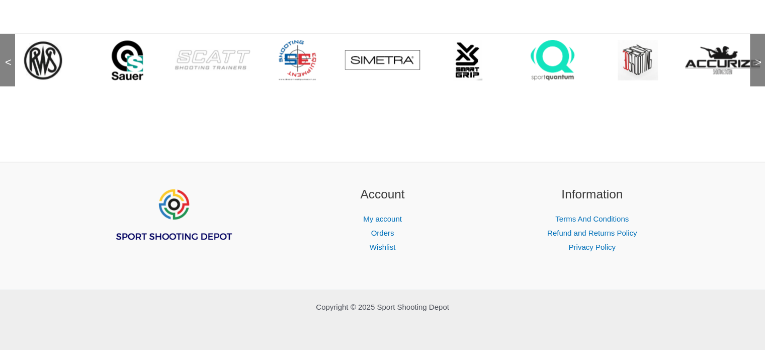
click at [755, 63] on div ">" at bounding box center [757, 60] width 15 height 52
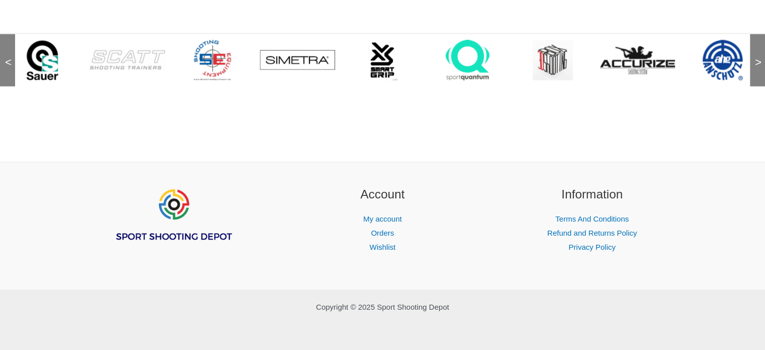
click at [755, 63] on div ">" at bounding box center [757, 60] width 15 height 52
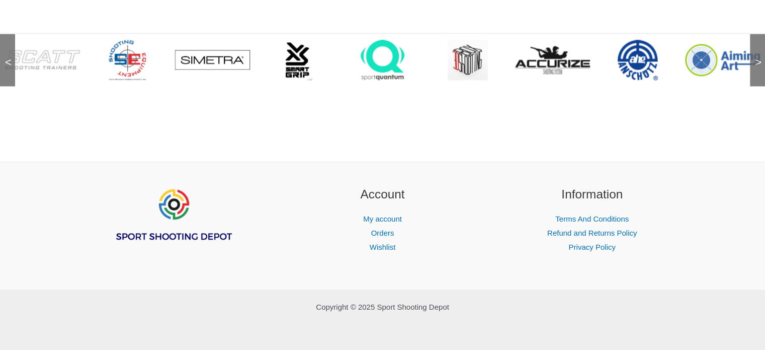
click at [754, 62] on div ">" at bounding box center [757, 60] width 15 height 52
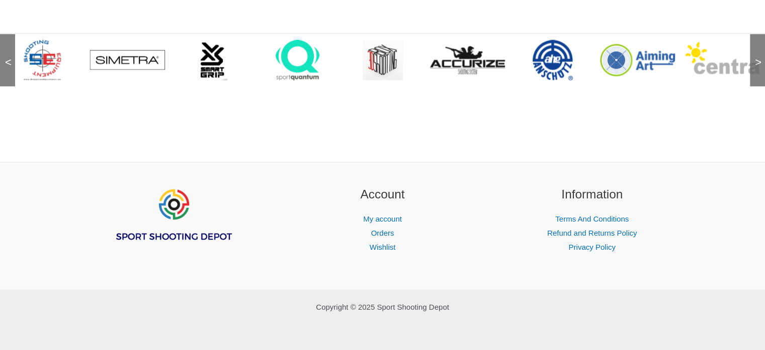
click at [754, 61] on div ">" at bounding box center [757, 60] width 15 height 52
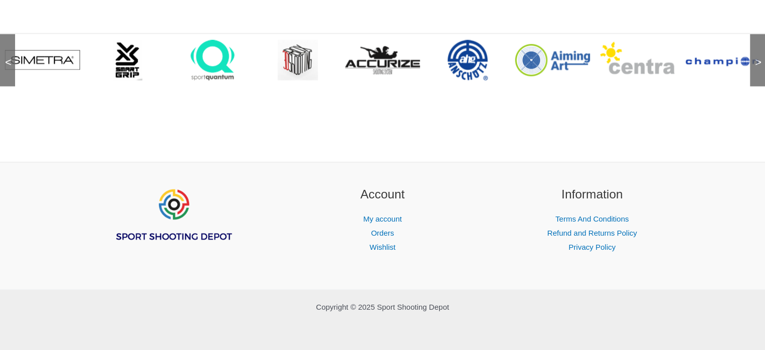
click at [754, 61] on div ">" at bounding box center [757, 60] width 15 height 52
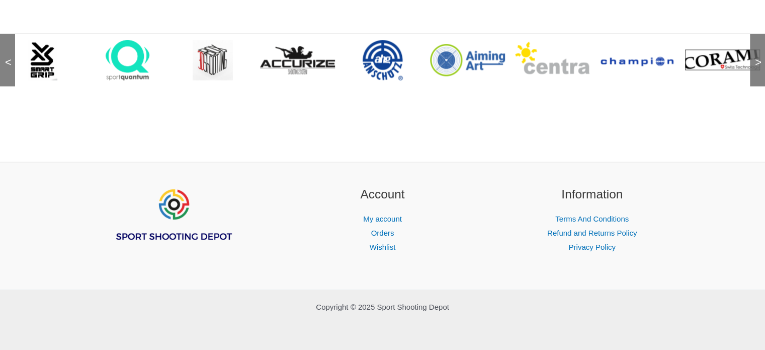
click at [754, 61] on div ">" at bounding box center [757, 60] width 15 height 52
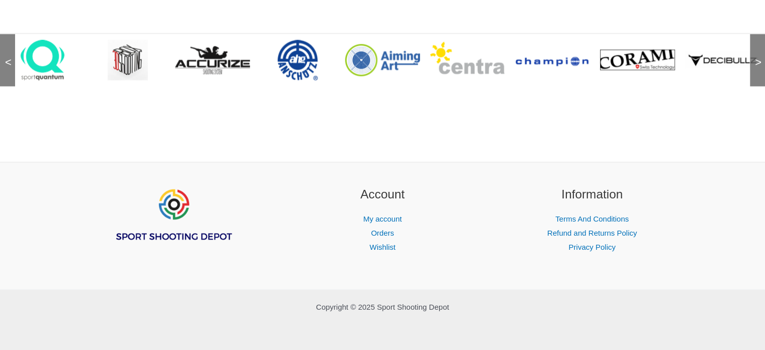
click at [754, 60] on div ">" at bounding box center [757, 60] width 15 height 52
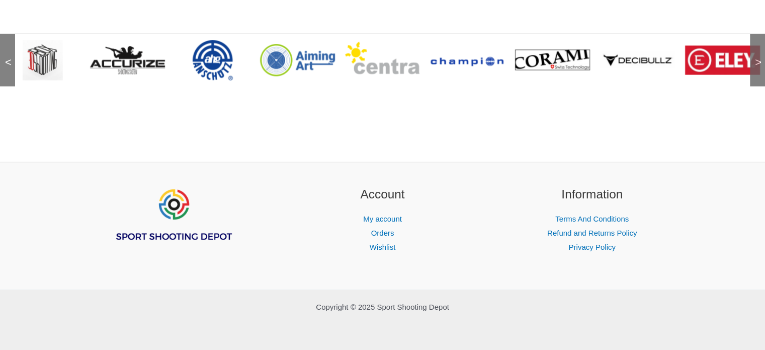
click at [753, 60] on div ">" at bounding box center [757, 60] width 15 height 52
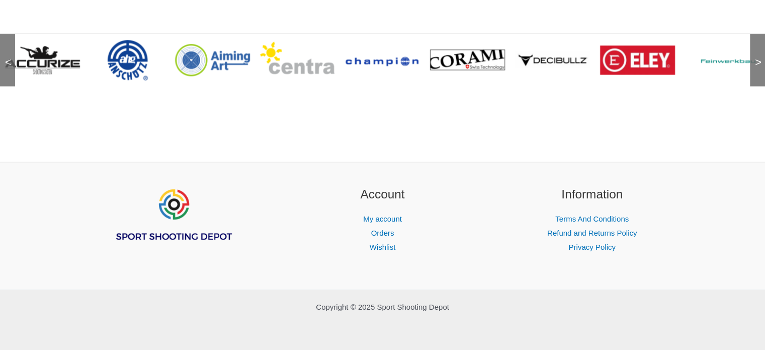
click at [753, 59] on div ">" at bounding box center [757, 60] width 15 height 52
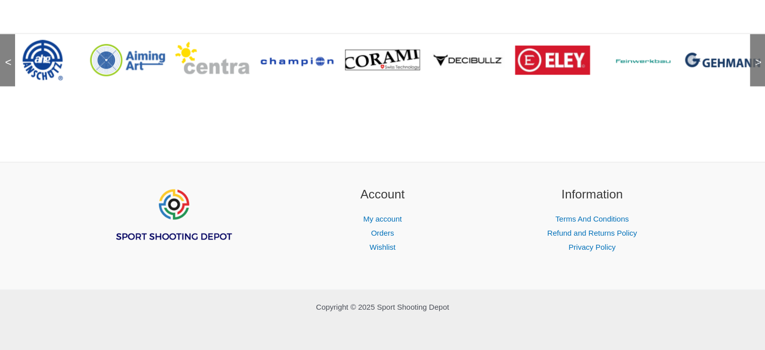
click at [656, 61] on img at bounding box center [637, 59] width 75 height 11
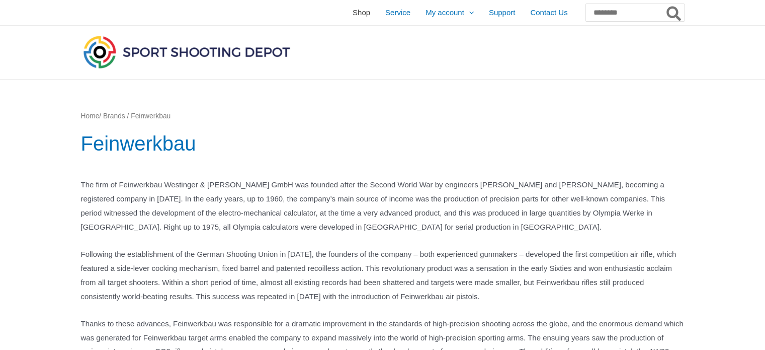
click at [353, 12] on span "Shop" at bounding box center [362, 12] width 18 height 25
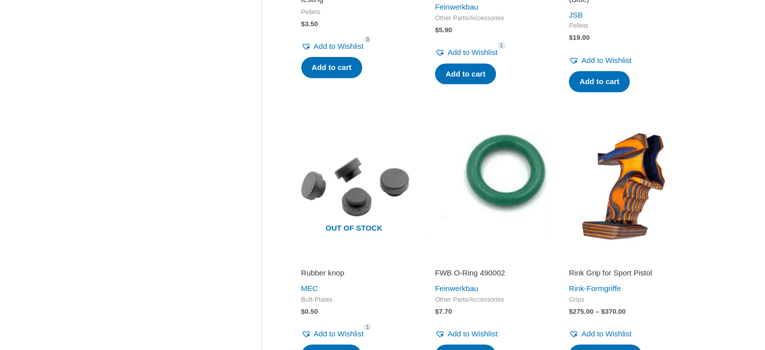
scroll to position [612, 0]
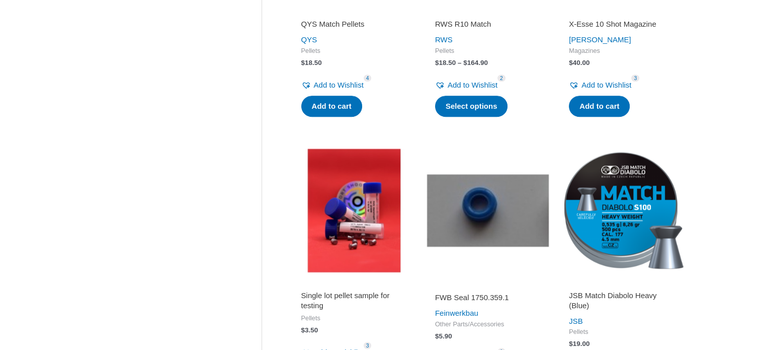
click at [476, 292] on h2 "FWB Seal 1750.359.1" at bounding box center [488, 297] width 106 height 10
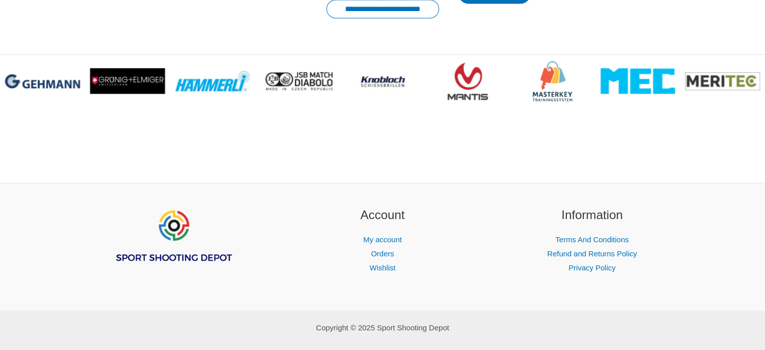
scroll to position [1512, 0]
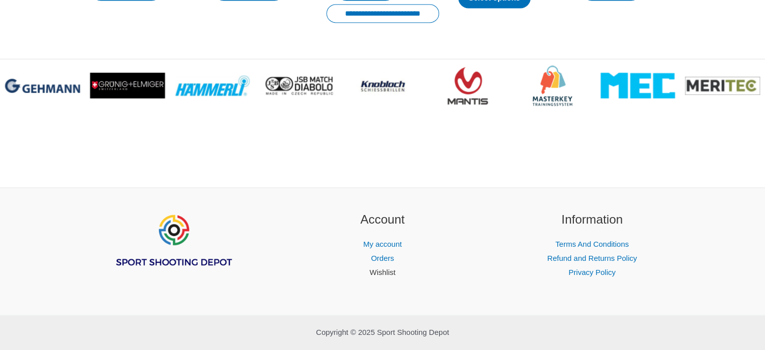
click at [387, 270] on link "Wishlist" at bounding box center [383, 272] width 26 height 9
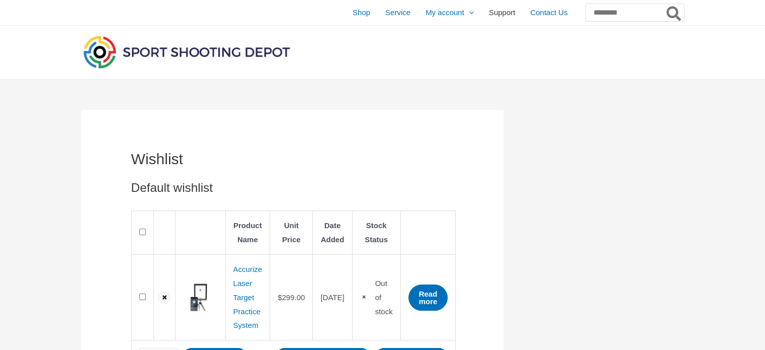
click at [489, 13] on span "Support" at bounding box center [502, 12] width 27 height 25
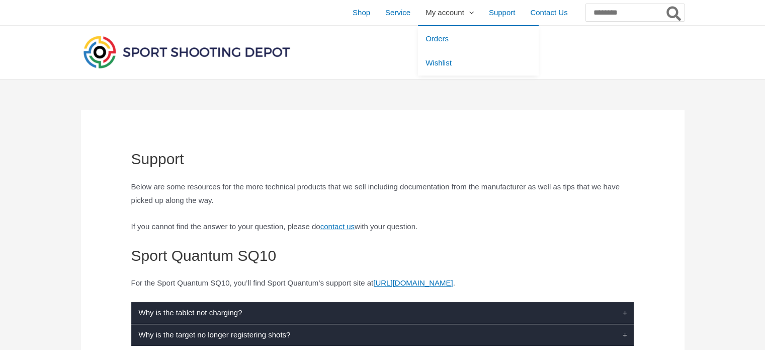
click at [441, 11] on link "My account" at bounding box center [449, 12] width 63 height 25
click at [426, 36] on span "Orders" at bounding box center [437, 38] width 23 height 9
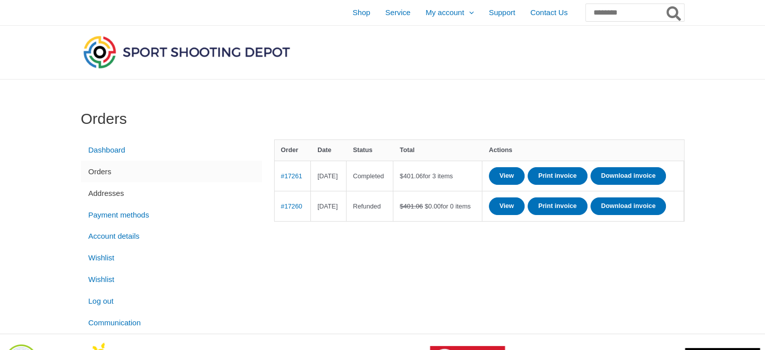
click at [111, 191] on link "Addresses" at bounding box center [171, 193] width 181 height 22
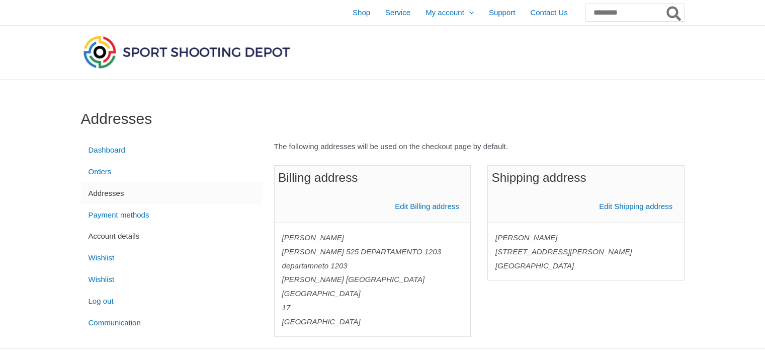
click at [123, 236] on link "Account details" at bounding box center [171, 236] width 181 height 22
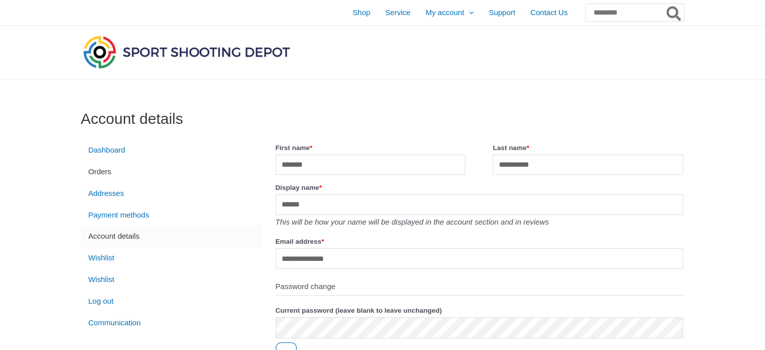
click at [120, 179] on link "Orders" at bounding box center [171, 172] width 181 height 22
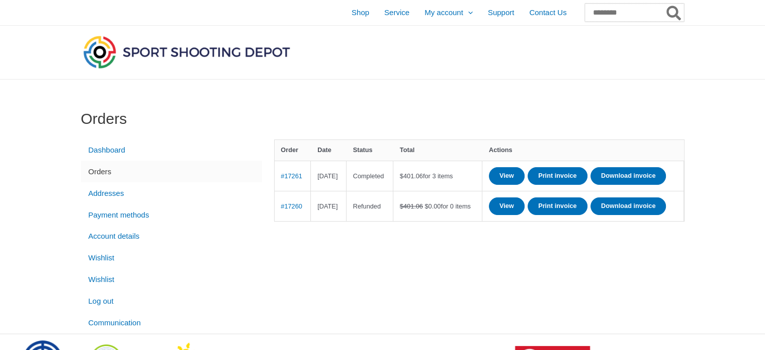
click at [642, 12] on input "Search for:" at bounding box center [634, 13] width 99 height 18
type input "**********"
drag, startPoint x: 620, startPoint y: 35, endPoint x: 637, endPoint y: 19, distance: 24.2
click at [620, 34] on label "No results found" at bounding box center [635, 41] width 93 height 23
click at [672, 6] on icon "Search" at bounding box center [674, 14] width 15 height 16
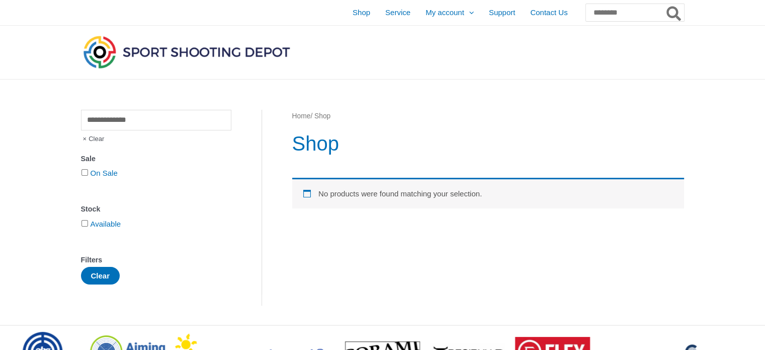
click at [301, 116] on link "Home" at bounding box center [301, 116] width 19 height 8
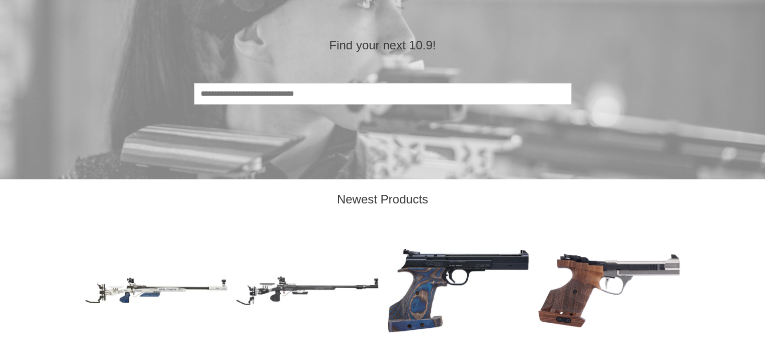
scroll to position [1224, 0]
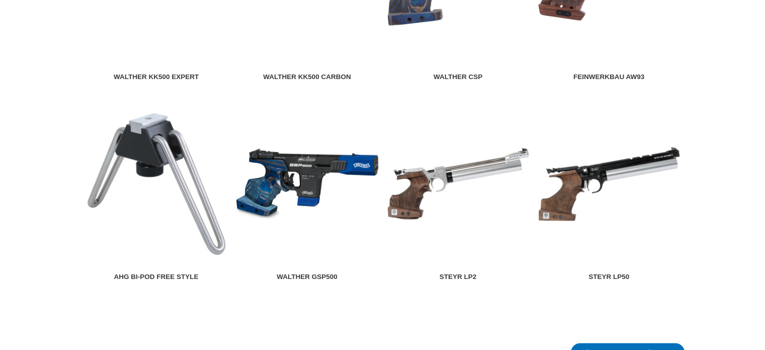
click at [312, 165] on img at bounding box center [307, 183] width 143 height 143
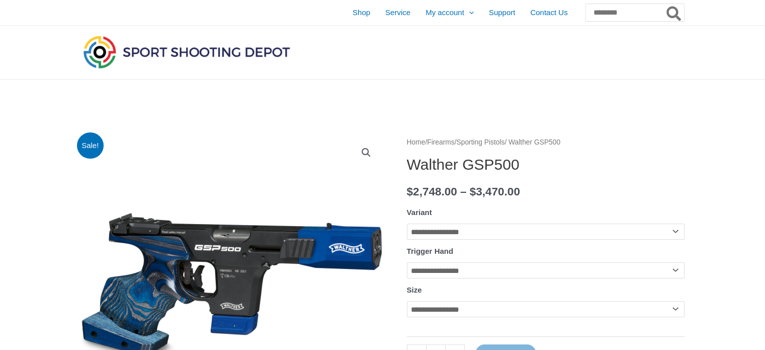
click at [674, 229] on select "**********" at bounding box center [546, 231] width 278 height 16
select select "**********"
click at [407, 223] on select "**********" at bounding box center [546, 231] width 278 height 16
click at [678, 269] on select "**********" at bounding box center [546, 270] width 278 height 16
select select "*****"
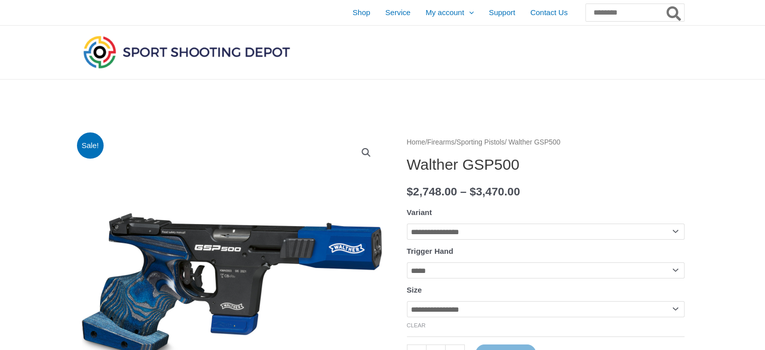
click at [407, 264] on select "**********" at bounding box center [546, 270] width 278 height 16
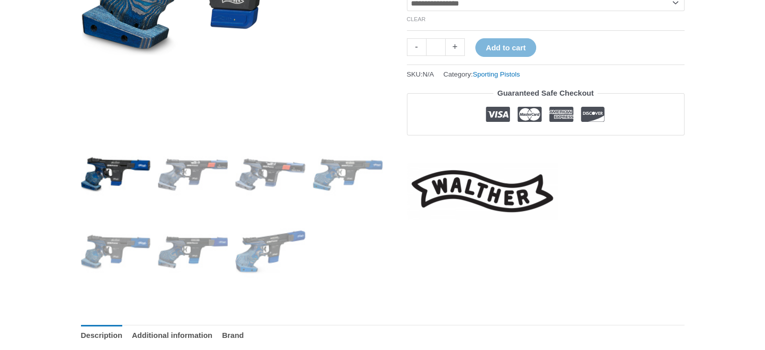
scroll to position [304, 0]
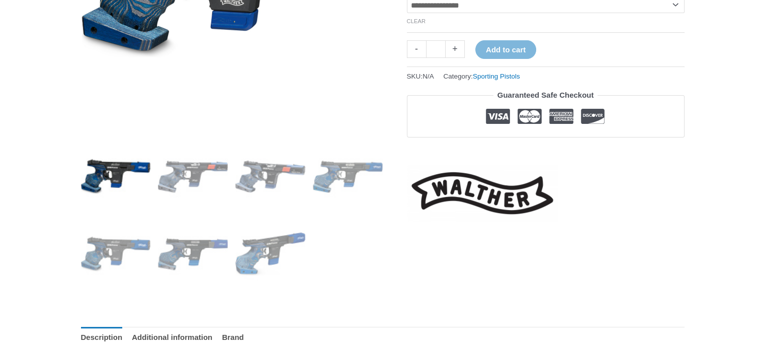
drag, startPoint x: 674, startPoint y: 9, endPoint x: 666, endPoint y: 10, distance: 8.1
click at [671, 9] on select "**********" at bounding box center [546, 5] width 278 height 16
select select "*"
click at [407, 0] on select "**********" at bounding box center [546, 5] width 278 height 16
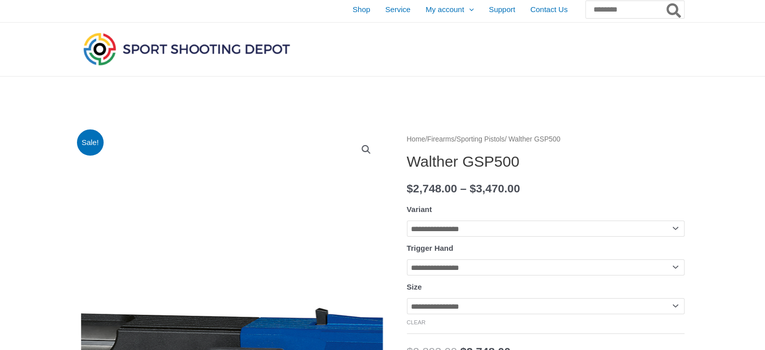
scroll to position [0, 0]
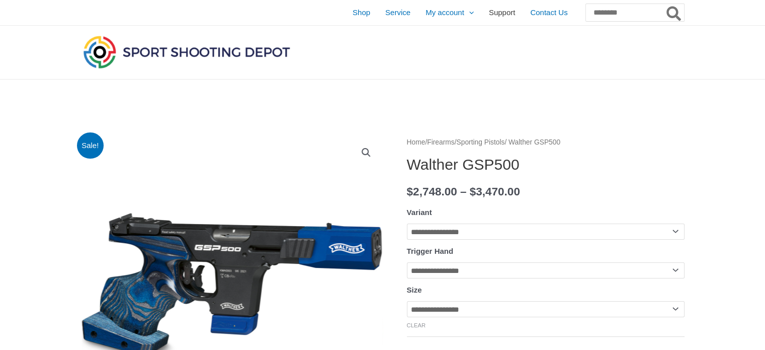
click at [489, 13] on span "Support" at bounding box center [502, 12] width 27 height 25
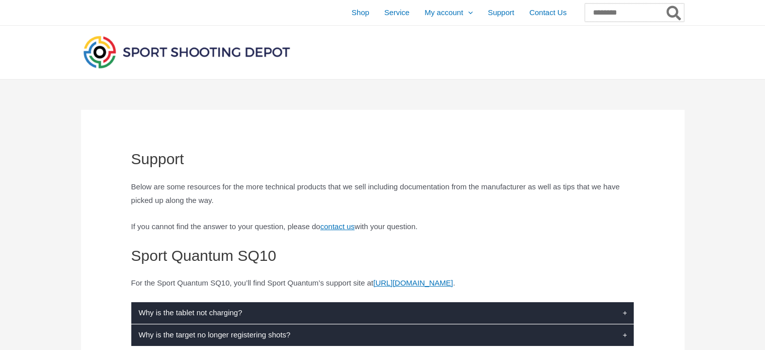
click at [600, 11] on input "Search for:" at bounding box center [634, 13] width 99 height 18
click at [353, 10] on span "Shop" at bounding box center [362, 12] width 18 height 25
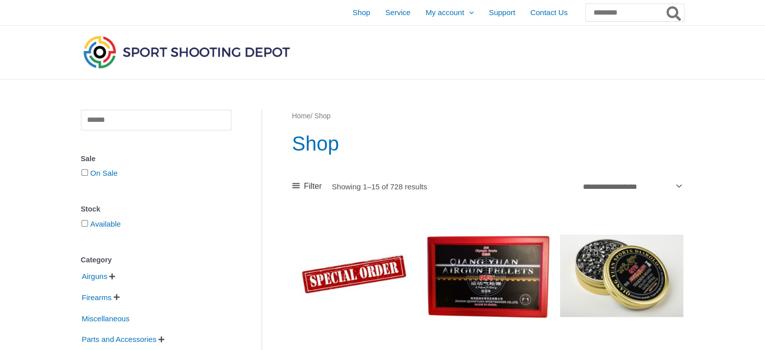
click at [299, 184] on icon at bounding box center [296, 186] width 8 height 6
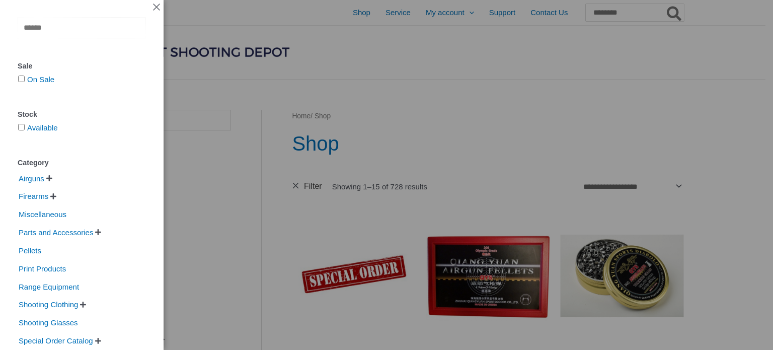
click at [101, 28] on input "text" at bounding box center [82, 28] width 128 height 21
click at [89, 35] on input "text" at bounding box center [82, 28] width 128 height 21
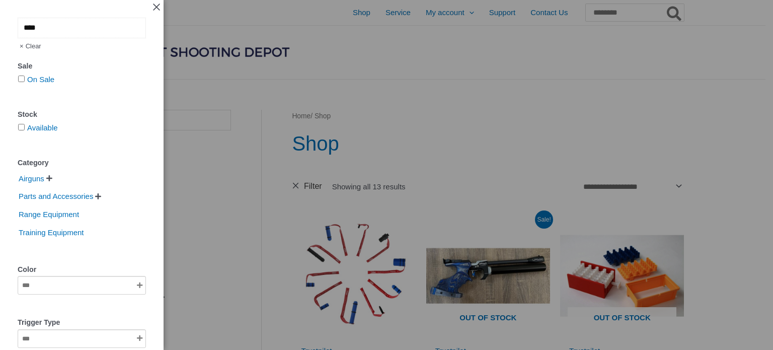
type input "****"
click at [152, 6] on span "Close Off-Canvas Sidebar" at bounding box center [156, 8] width 9 height 10
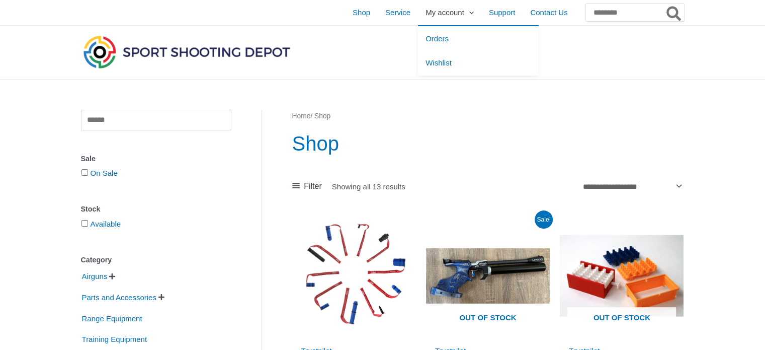
click at [429, 9] on span "My account" at bounding box center [445, 12] width 39 height 25
click at [418, 35] on link "Orders" at bounding box center [478, 38] width 121 height 25
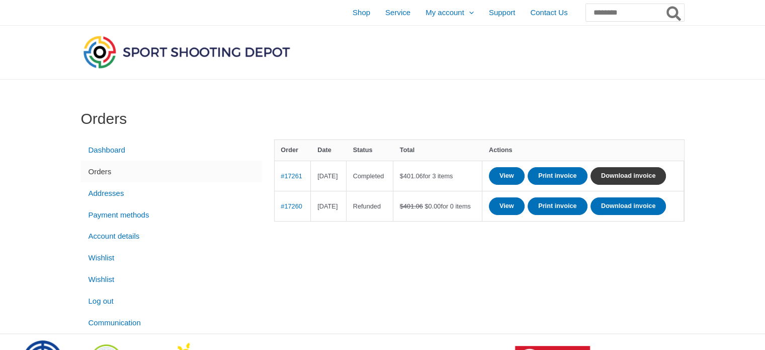
click at [591, 185] on link "Download invoice" at bounding box center [628, 176] width 75 height 18
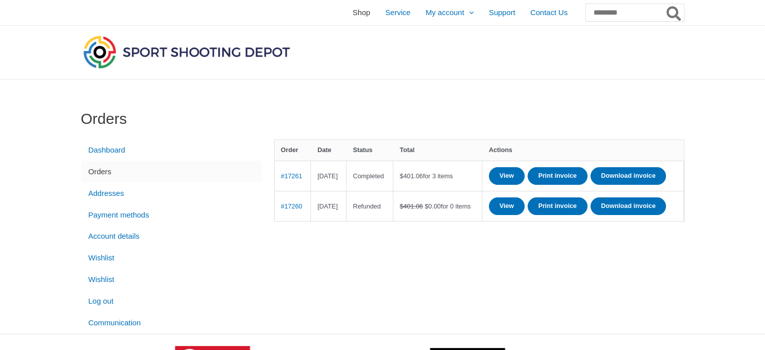
click at [353, 12] on span "Shop" at bounding box center [362, 12] width 18 height 25
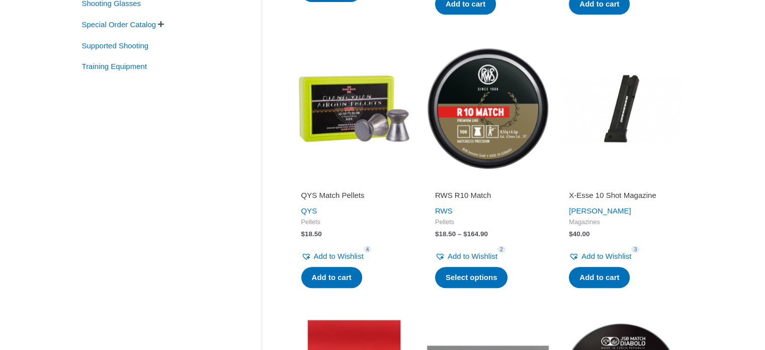
scroll to position [443, 0]
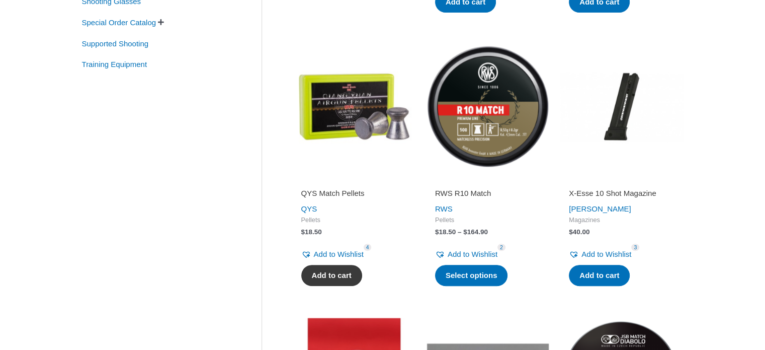
click at [335, 270] on link "Add to cart" at bounding box center [331, 275] width 61 height 21
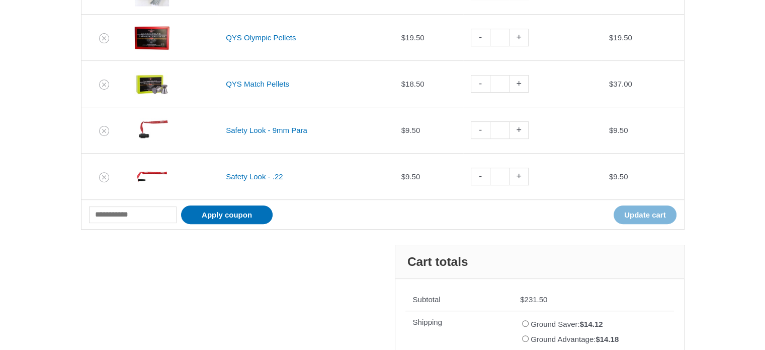
scroll to position [37, 0]
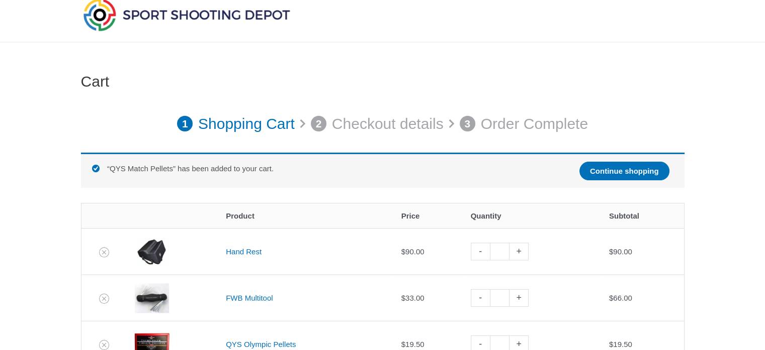
click at [482, 293] on link "-" at bounding box center [480, 298] width 19 height 18
type input "*"
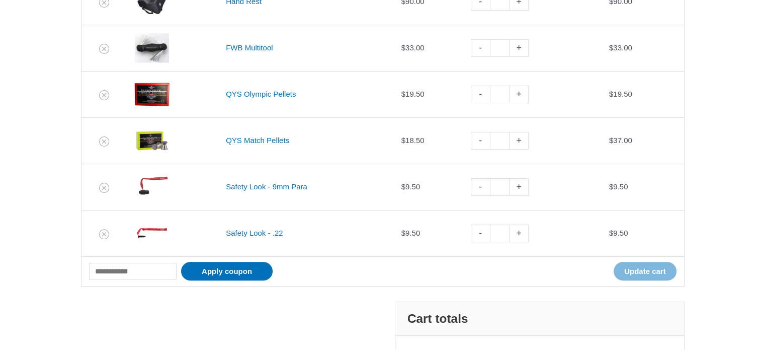
scroll to position [278, 0]
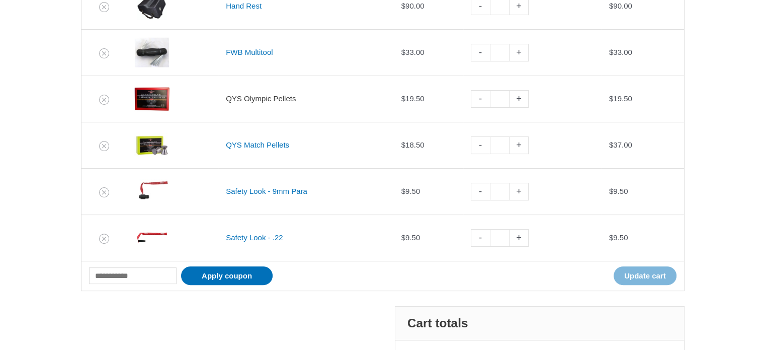
click at [237, 96] on link "QYS Olympic Pellets" at bounding box center [261, 98] width 70 height 9
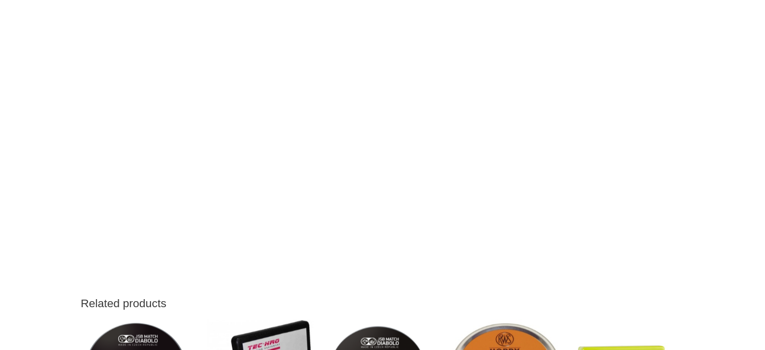
scroll to position [1224, 0]
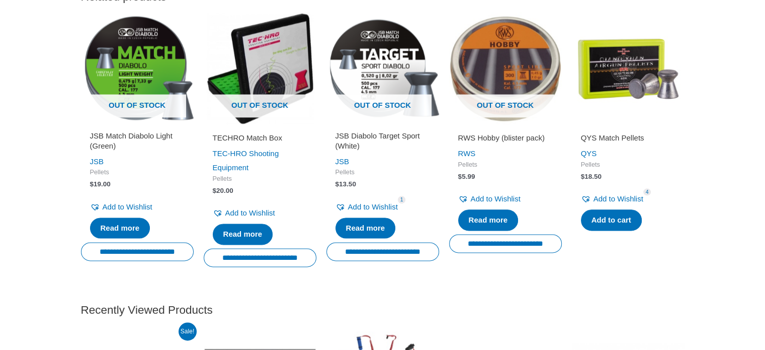
drag, startPoint x: 459, startPoint y: 38, endPoint x: 568, endPoint y: 16, distance: 110.9
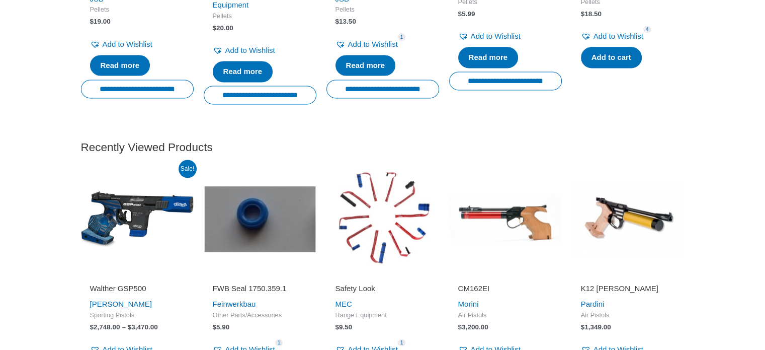
scroll to position [1208, 0]
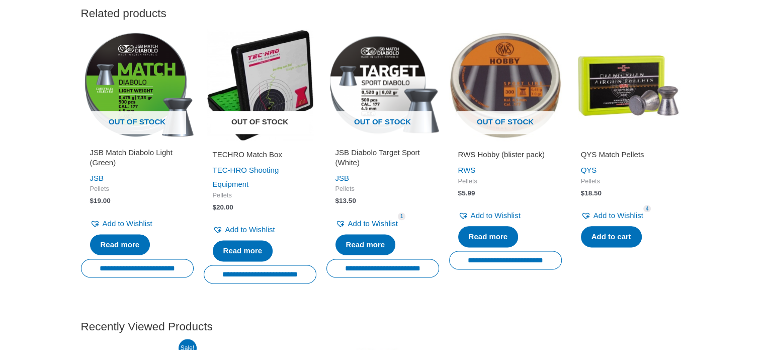
click at [284, 134] on span "Out of stock" at bounding box center [260, 122] width 98 height 23
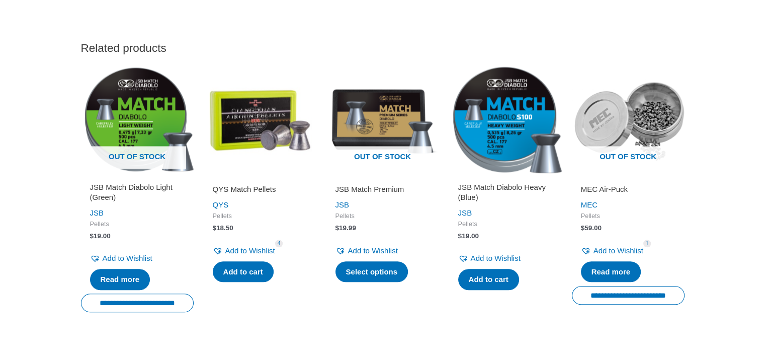
scroll to position [339, 0]
